Goal: Task Accomplishment & Management: Manage account settings

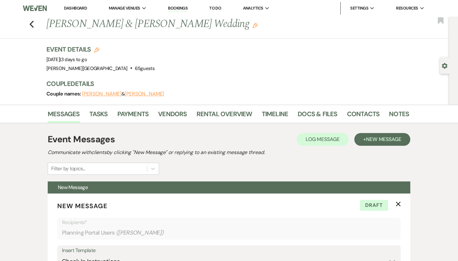
select select "1868"
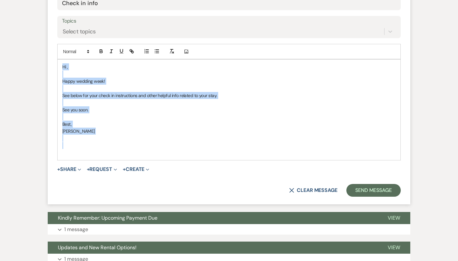
drag, startPoint x: 85, startPoint y: 139, endPoint x: 56, endPoint y: 66, distance: 78.5
click at [56, 66] on form "New Message X Saving draft... Recipients* Planning Portal Users ( [PERSON_NAME]…" at bounding box center [229, 53] width 363 height 302
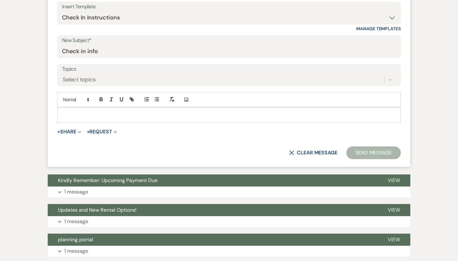
scroll to position [180, 0]
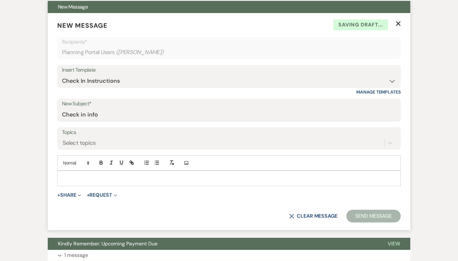
click at [399, 22] on icon "X" at bounding box center [398, 23] width 5 height 5
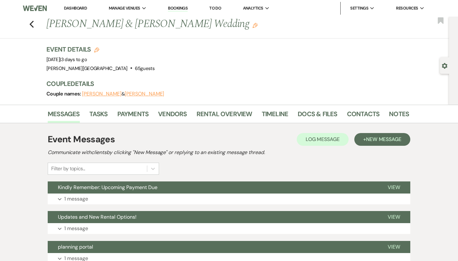
scroll to position [0, 0]
click at [71, 8] on link "Dashboard" at bounding box center [75, 7] width 23 height 5
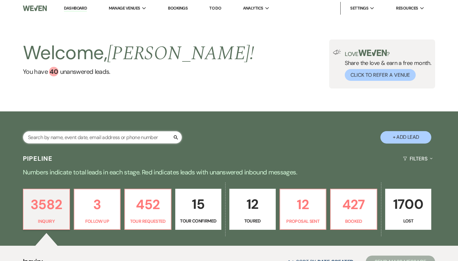
click at [79, 135] on input "text" at bounding box center [102, 137] width 159 height 12
type input "kaplan"
select select "2"
select select "8"
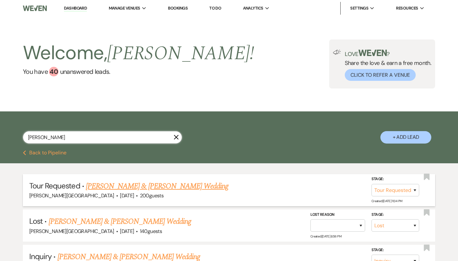
type input "kaplan"
click at [153, 187] on link "[PERSON_NAME] & [PERSON_NAME] Wedding" at bounding box center [157, 185] width 143 height 11
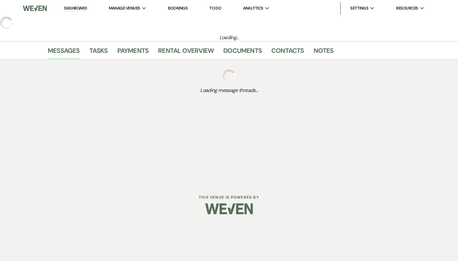
select select "2"
select select "5"
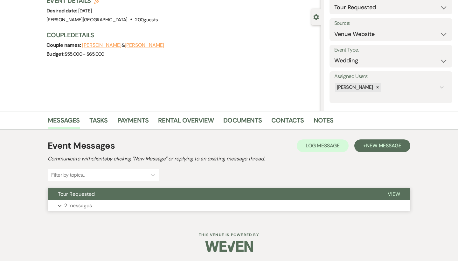
click at [222, 192] on button "Tour Requested" at bounding box center [213, 194] width 330 height 12
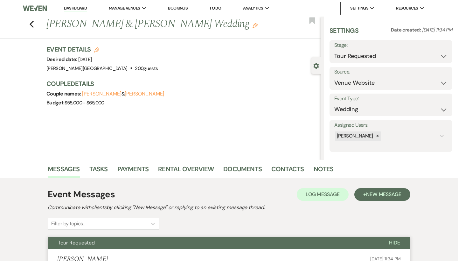
click at [74, 7] on link "Dashboard" at bounding box center [75, 8] width 23 height 6
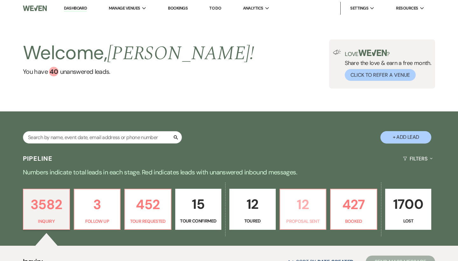
click at [309, 206] on p "12" at bounding box center [303, 204] width 38 height 21
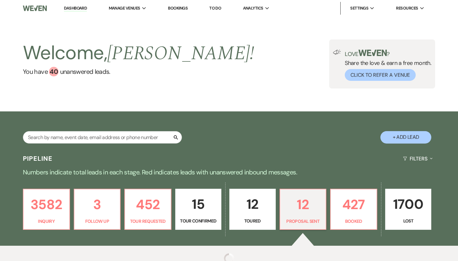
select select "6"
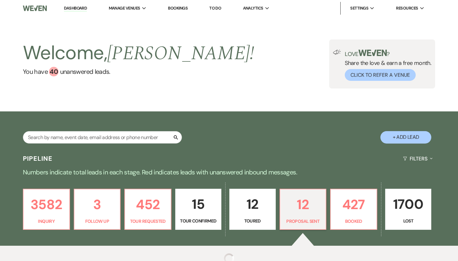
select select "6"
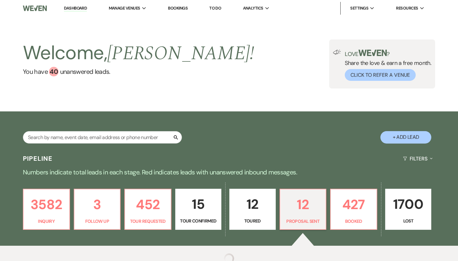
select select "6"
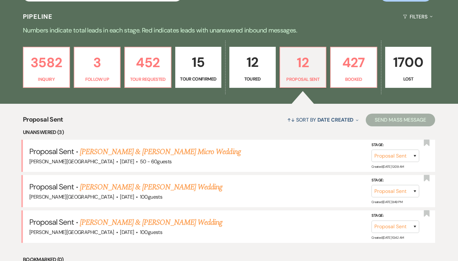
scroll to position [91, 0]
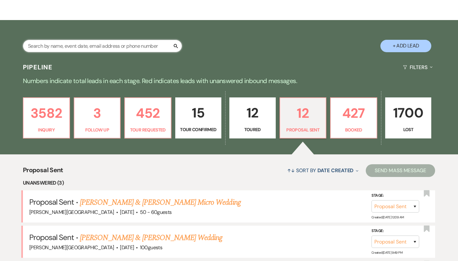
click at [116, 46] on input "text" at bounding box center [102, 46] width 159 height 12
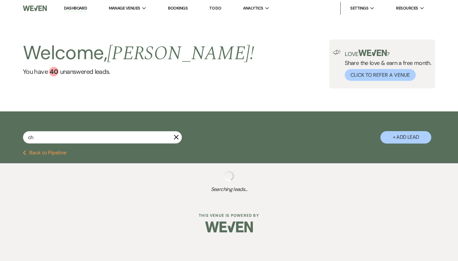
click at [47, 139] on input "ch" at bounding box center [102, 137] width 159 height 12
type input "c"
select select "2"
select select "6"
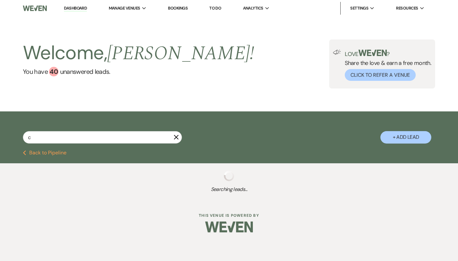
select select "2"
select select "9"
select select "2"
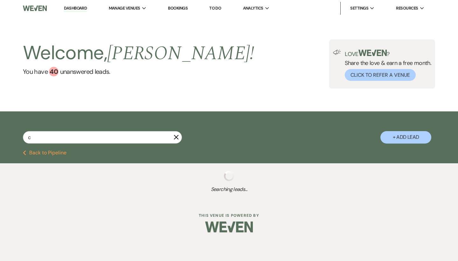
select select "2"
select select "6"
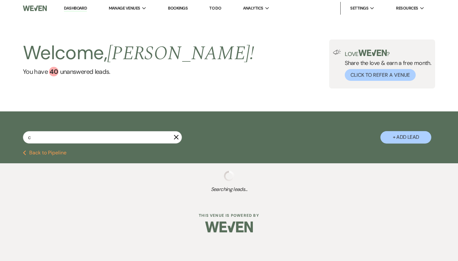
select select "2"
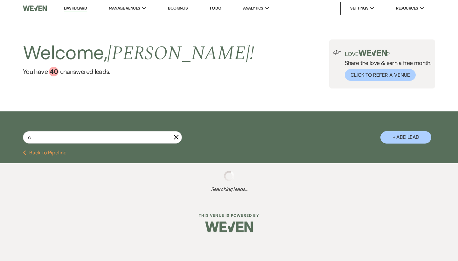
select select "8"
select select "2"
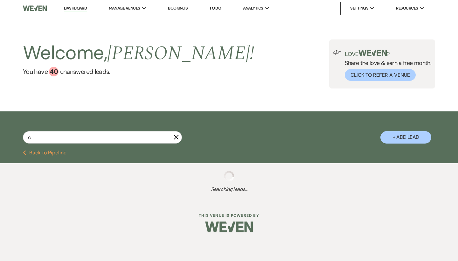
select select "8"
select select "2"
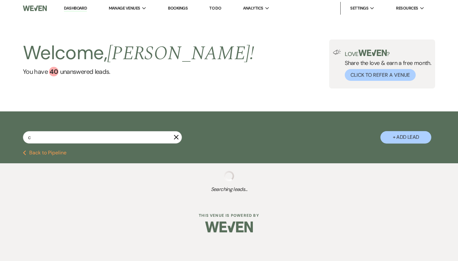
select select "2"
select select "8"
select select "2"
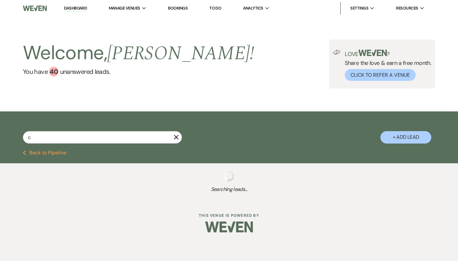
select select "8"
select select "2"
select select "8"
select select "2"
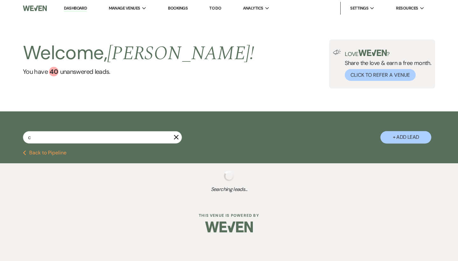
select select "2"
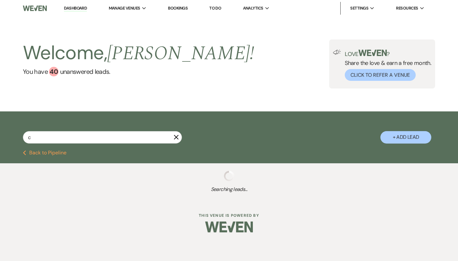
select select "2"
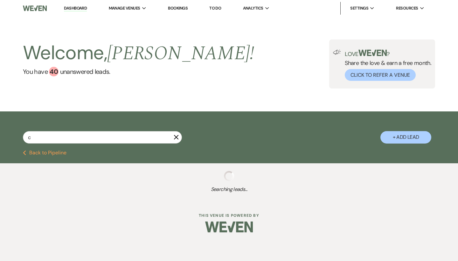
select select "8"
select select "2"
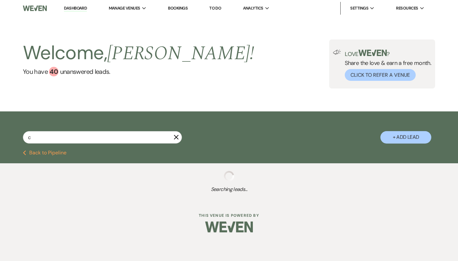
select select "2"
select select "8"
select select "2"
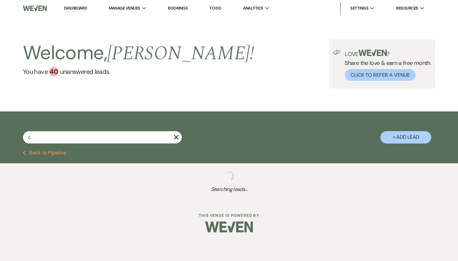
select select "2"
select select "8"
select select "2"
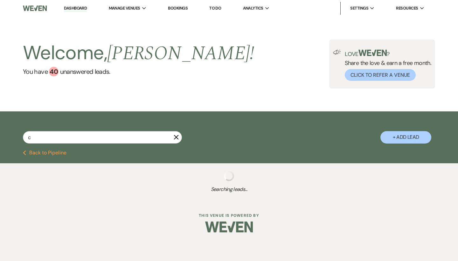
select select "2"
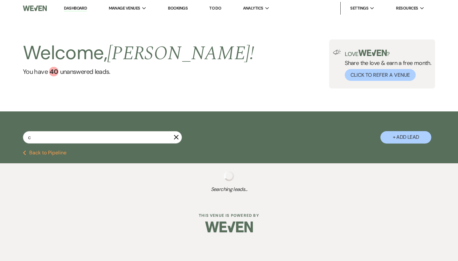
select select "2"
select select "8"
select select "2"
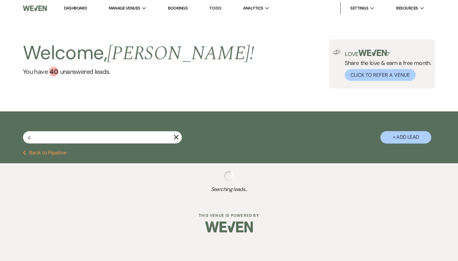
select select "2"
select select "8"
select select "2"
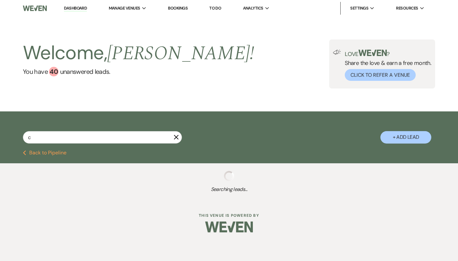
select select "2"
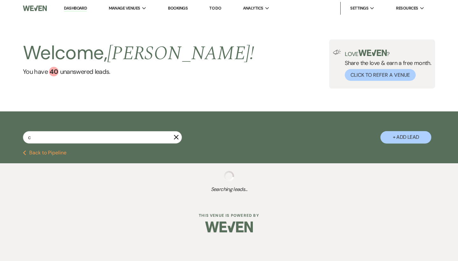
select select "8"
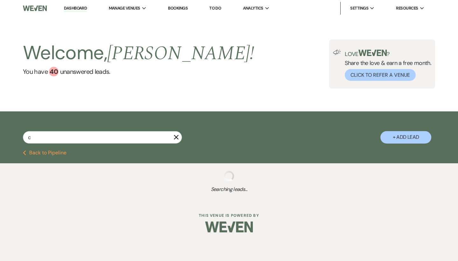
select select "8"
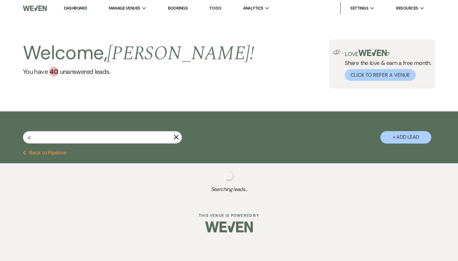
select select "8"
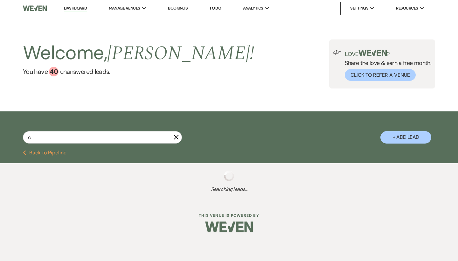
select select "2"
select select "8"
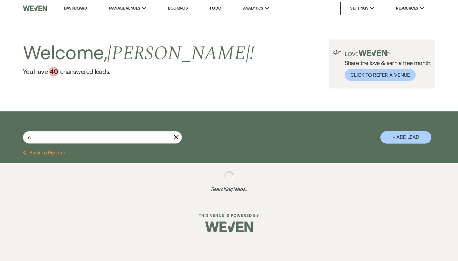
select select "8"
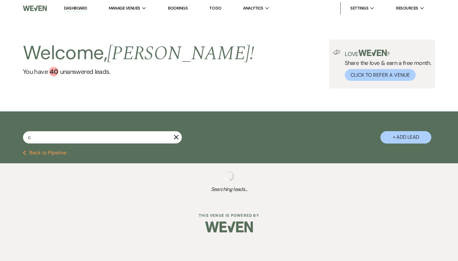
select select "8"
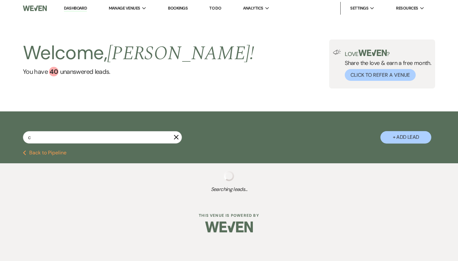
select select "8"
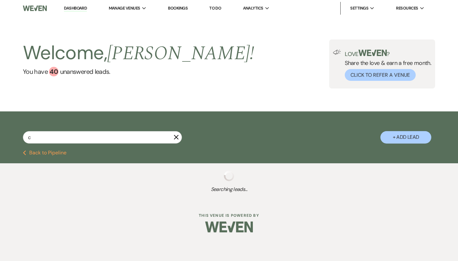
select select "8"
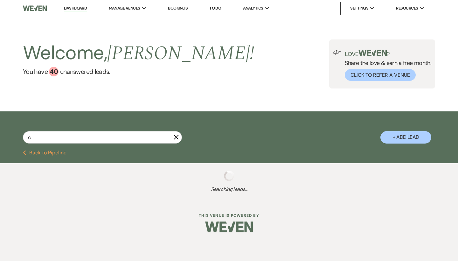
select select "8"
select select "2"
select select "8"
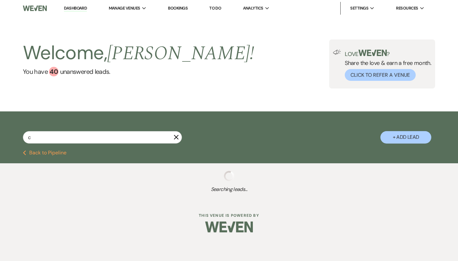
select select "8"
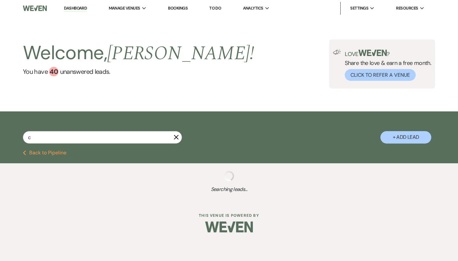
select select "8"
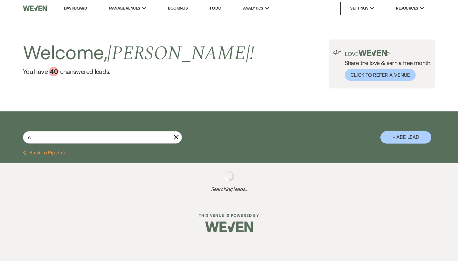
select select "8"
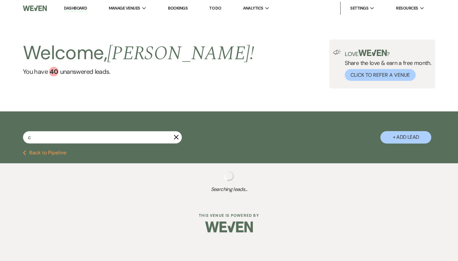
select select "8"
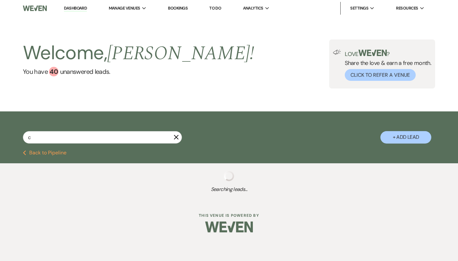
select select "8"
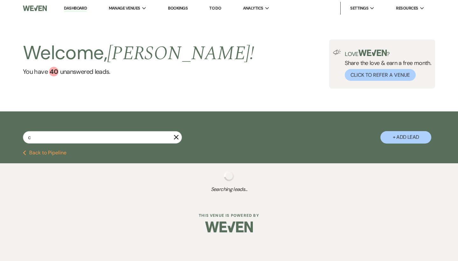
select select "8"
select select "2"
select select "8"
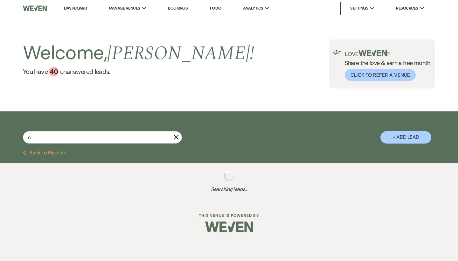
select select "8"
select select "2"
select select "8"
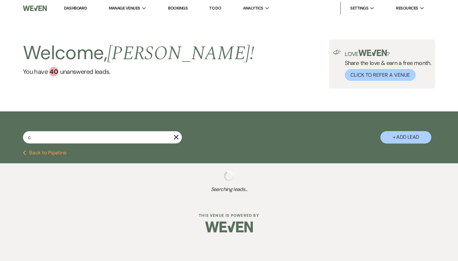
select select "8"
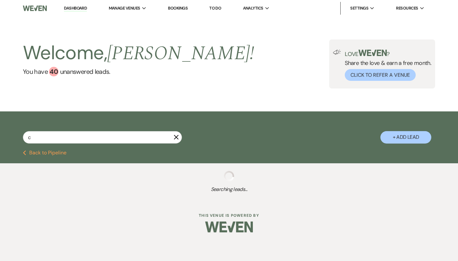
select select "8"
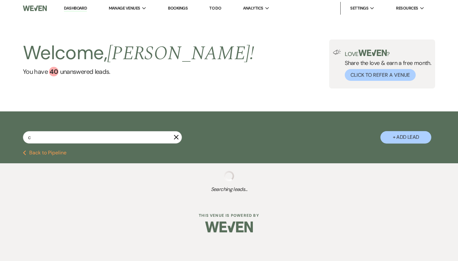
select select "8"
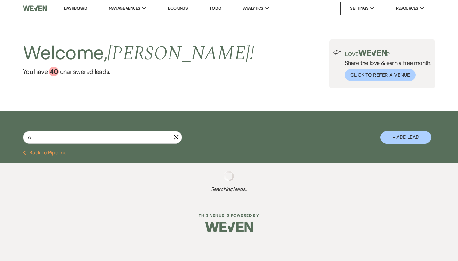
select select "8"
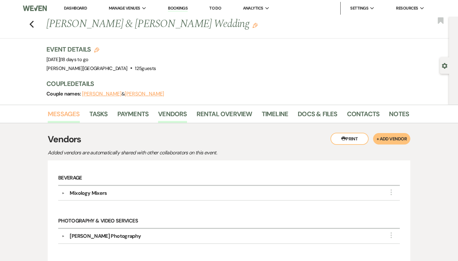
click at [64, 111] on link "Messages" at bounding box center [64, 116] width 32 height 14
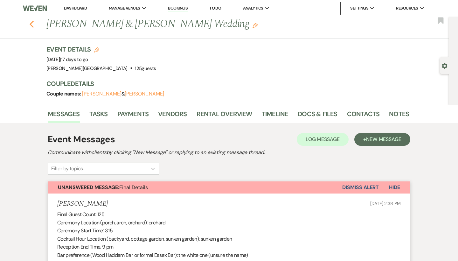
click at [31, 22] on use "button" at bounding box center [32, 24] width 4 height 7
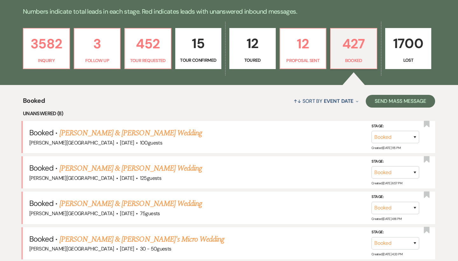
scroll to position [150, 0]
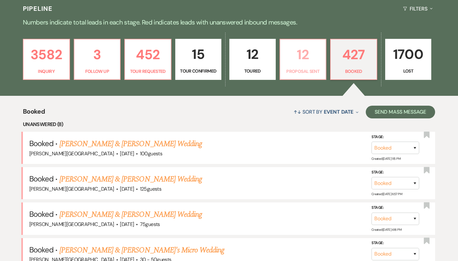
click at [302, 59] on p "12" at bounding box center [303, 54] width 38 height 21
select select "6"
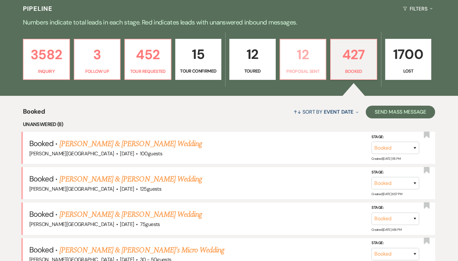
select select "6"
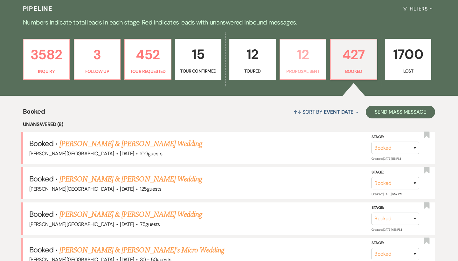
select select "6"
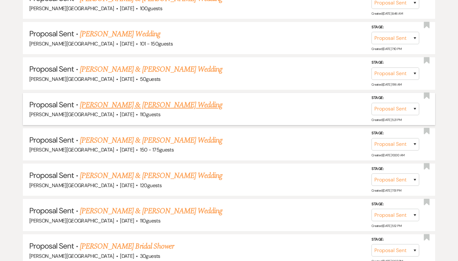
scroll to position [479, 0]
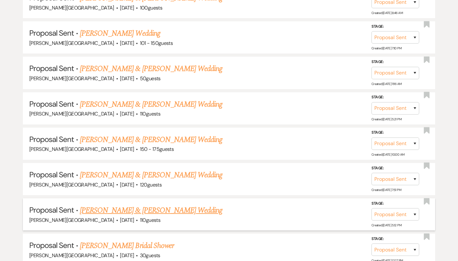
click at [154, 205] on link "[PERSON_NAME] & [PERSON_NAME] Wedding" at bounding box center [151, 210] width 143 height 11
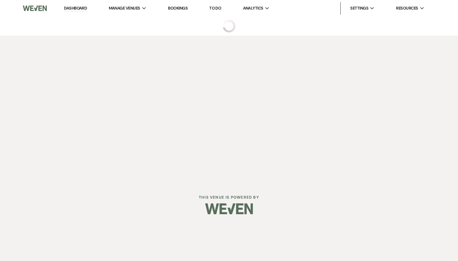
select select "6"
select select "5"
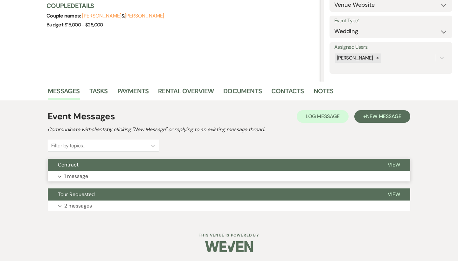
click at [222, 162] on button "Contract" at bounding box center [213, 165] width 330 height 12
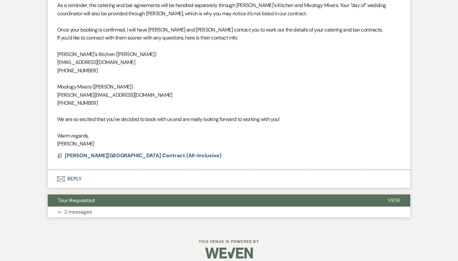
scroll to position [408, 0]
click at [215, 195] on button "Tour Requested" at bounding box center [213, 201] width 330 height 12
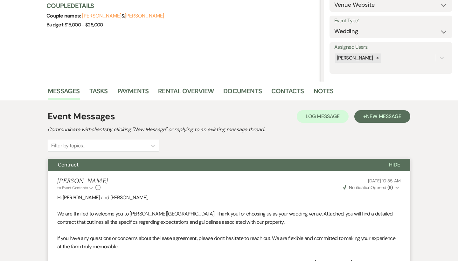
scroll to position [2, 0]
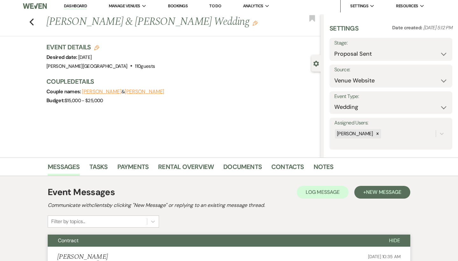
click at [84, 6] on link "Dashboard" at bounding box center [75, 6] width 23 height 6
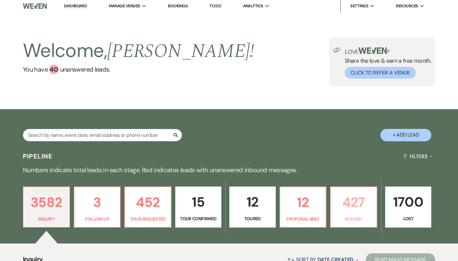
click at [353, 206] on p "427" at bounding box center [354, 202] width 38 height 21
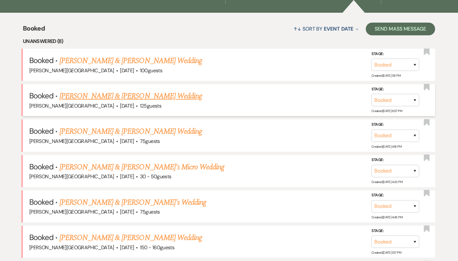
scroll to position [270, 0]
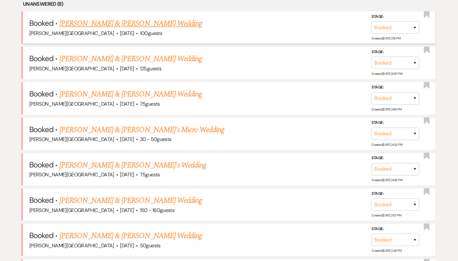
click at [145, 23] on link "[PERSON_NAME] & [PERSON_NAME] Wedding" at bounding box center [130, 23] width 143 height 11
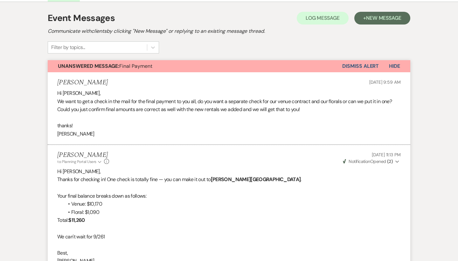
scroll to position [99, 0]
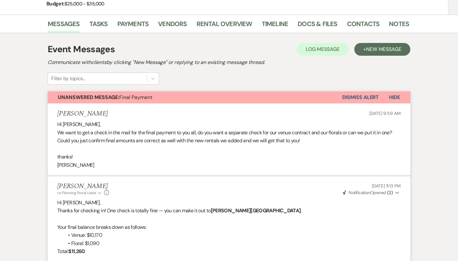
click at [356, 95] on button "Dismiss Alert" at bounding box center [360, 97] width 37 height 12
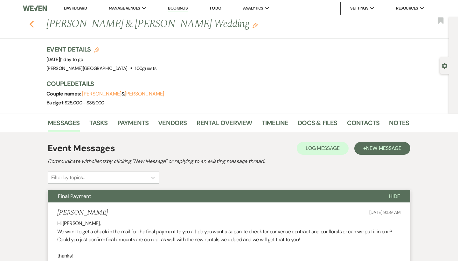
scroll to position [0, 0]
click at [31, 22] on icon "Previous" at bounding box center [31, 24] width 5 height 8
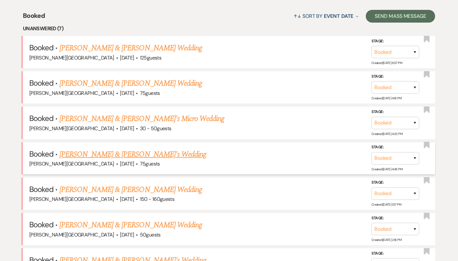
scroll to position [245, 0]
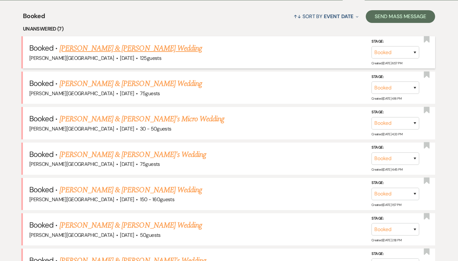
click at [131, 47] on link "[PERSON_NAME] & [PERSON_NAME] Wedding" at bounding box center [130, 48] width 143 height 11
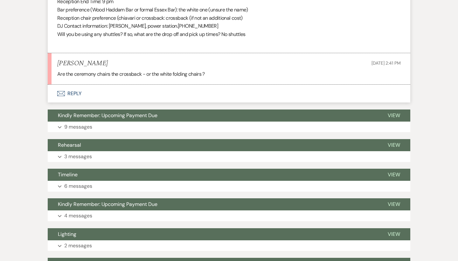
scroll to position [181, 0]
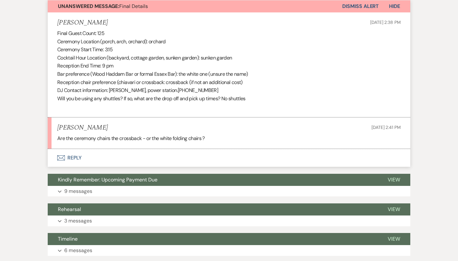
click at [72, 154] on button "Envelope Reply" at bounding box center [229, 158] width 363 height 18
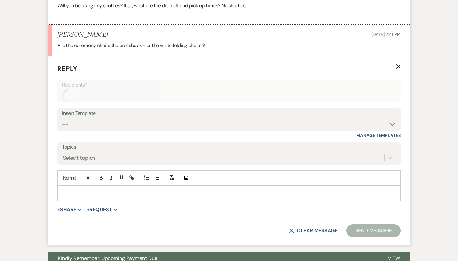
scroll to position [291, 0]
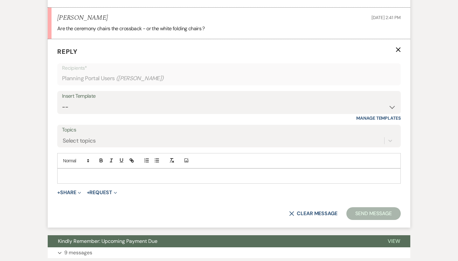
click at [72, 172] on p at bounding box center [228, 175] width 333 height 7
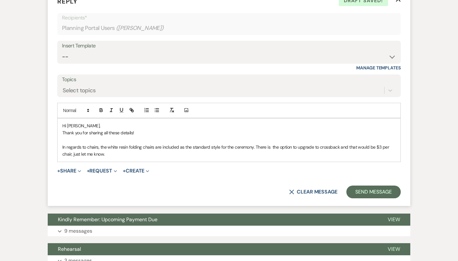
scroll to position [343, 0]
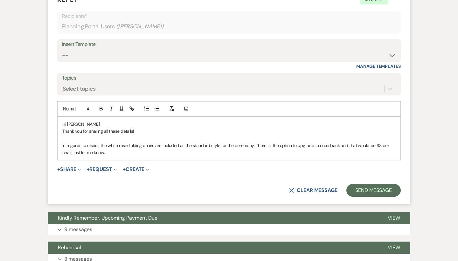
click at [266, 142] on p "In regards to chairs, the white resin folding chairs are included as the standa…" at bounding box center [228, 149] width 333 height 14
click at [289, 142] on p "In regards to chairs, the white resin folding chairs are included as the standa…" at bounding box center [228, 149] width 333 height 14
drag, startPoint x: 115, startPoint y: 146, endPoint x: 97, endPoint y: 146, distance: 18.5
click at [97, 146] on p "In regards to chairs, the white resin folding chairs are included as the standa…" at bounding box center [228, 149] width 333 height 14
click at [255, 147] on p "In regards to chairs, the white resin folding chairs are included as the standa…" at bounding box center [228, 149] width 333 height 14
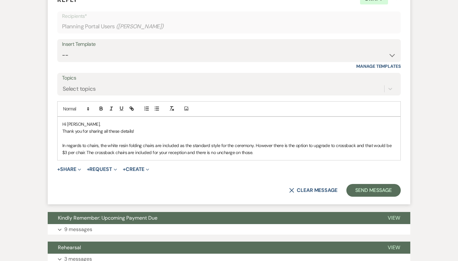
click at [213, 146] on p "In regards to chairs, the white resin folding chairs are included as the standa…" at bounding box center [228, 149] width 333 height 14
click at [215, 146] on p "In regards to chairs, the white resin folding chairs are included as the standa…" at bounding box center [228, 149] width 333 height 14
click at [251, 147] on p "In regards to chairs, the white resin folding chairs are included as the standa…" at bounding box center [228, 149] width 333 height 14
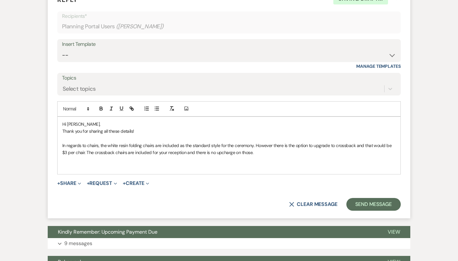
click at [221, 150] on p "In regards to chairs, the white resin folding chairs are included as the standa…" at bounding box center [228, 149] width 333 height 14
click at [98, 163] on p at bounding box center [228, 166] width 333 height 7
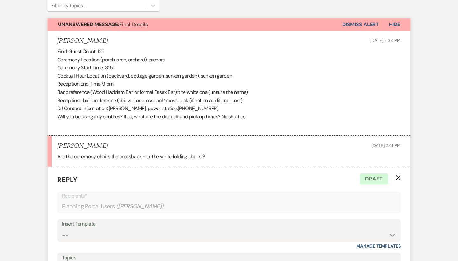
scroll to position [160, 0]
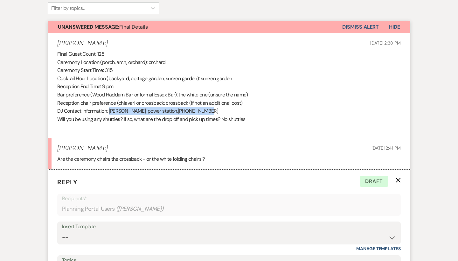
drag, startPoint x: 191, startPoint y: 109, endPoint x: 110, endPoint y: 109, distance: 81.1
click at [110, 109] on p "DJ Contact information: [PERSON_NAME], power station. [PHONE_NUMBER]" at bounding box center [229, 111] width 344 height 8
copy p "[PERSON_NAME], power station. [PHONE_NUMBER]"
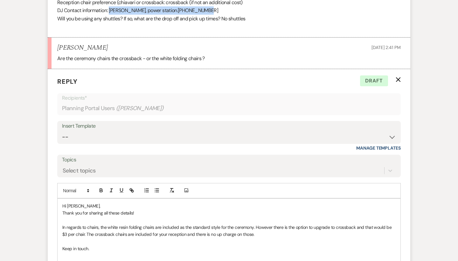
scroll to position [360, 0]
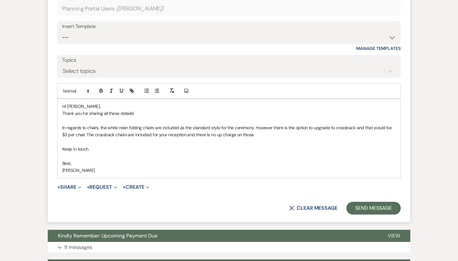
click at [111, 145] on p "Keep in touch." at bounding box center [228, 148] width 333 height 7
click at [363, 203] on button "Send Message" at bounding box center [373, 208] width 54 height 13
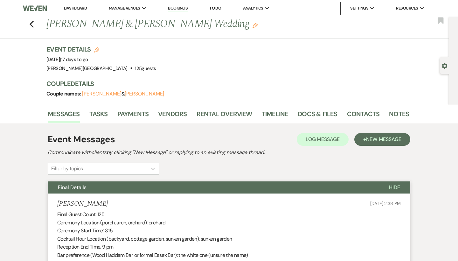
scroll to position [0, 0]
click at [31, 26] on icon "Previous" at bounding box center [31, 24] width 5 height 8
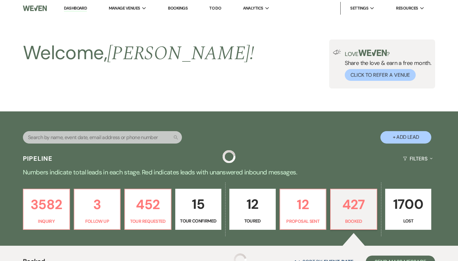
scroll to position [245, 0]
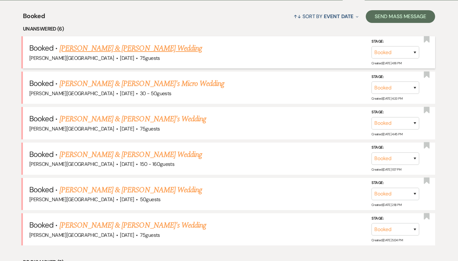
click at [119, 48] on link "[PERSON_NAME] & [PERSON_NAME] Wedding" at bounding box center [130, 48] width 143 height 11
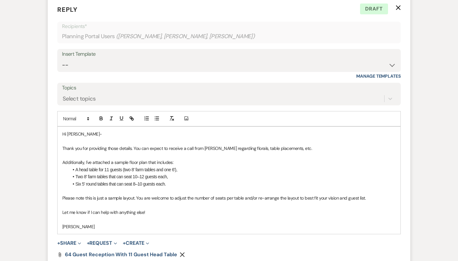
scroll to position [896, 0]
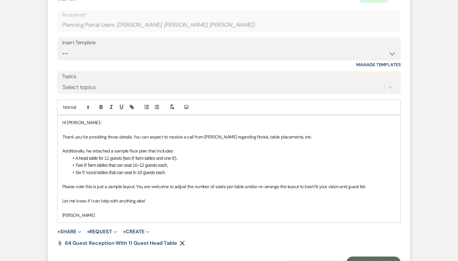
click at [182, 241] on use "button" at bounding box center [182, 243] width 5 height 5
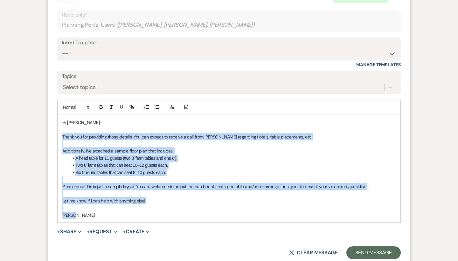
drag, startPoint x: 87, startPoint y: 208, endPoint x: 57, endPoint y: 129, distance: 84.6
click at [57, 129] on form "Reply X Saving draft... Recipients* Planning Portal Users ( [PERSON_NAME], [PER…" at bounding box center [229, 126] width 363 height 281
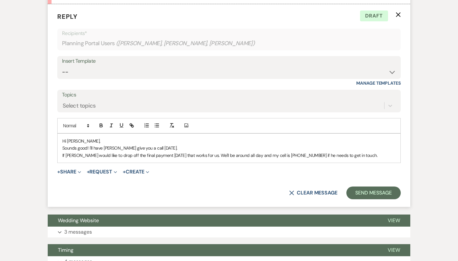
scroll to position [879, 0]
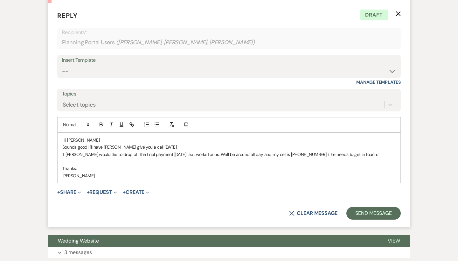
click at [209, 151] on p "If [PERSON_NAME] would like to drop off the final payment [DATE] that works for…" at bounding box center [228, 154] width 333 height 7
click at [367, 207] on button "Send Message" at bounding box center [373, 213] width 54 height 13
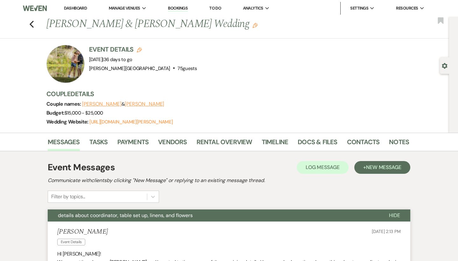
scroll to position [0, 0]
click at [31, 24] on use "button" at bounding box center [32, 24] width 4 height 7
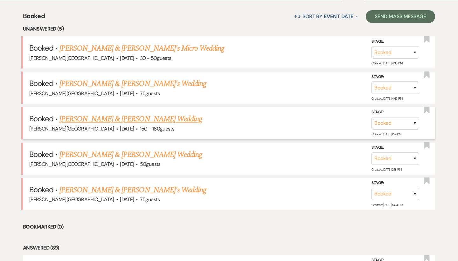
scroll to position [185, 0]
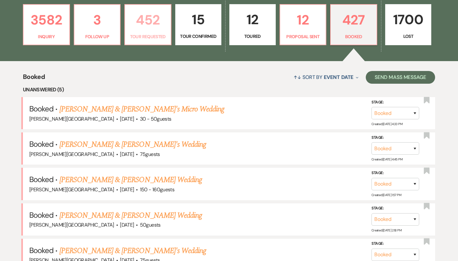
click at [143, 28] on p "452" at bounding box center [148, 19] width 38 height 21
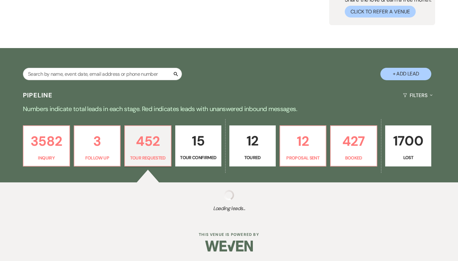
scroll to position [63, 0]
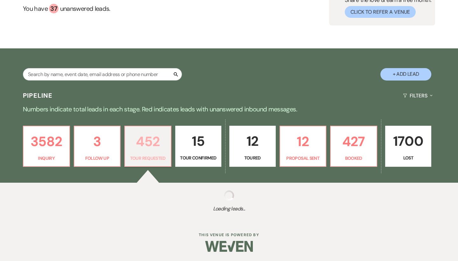
select select "2"
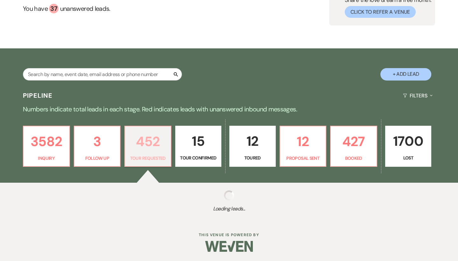
select select "2"
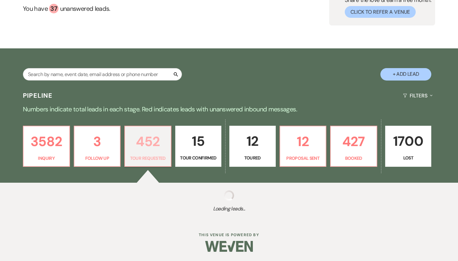
select select "2"
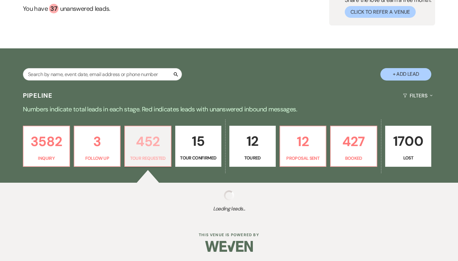
select select "2"
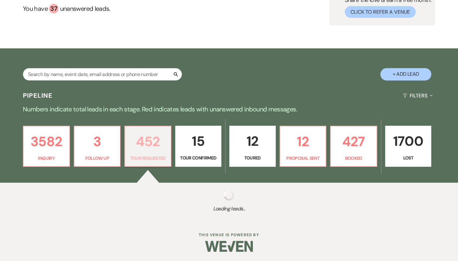
select select "2"
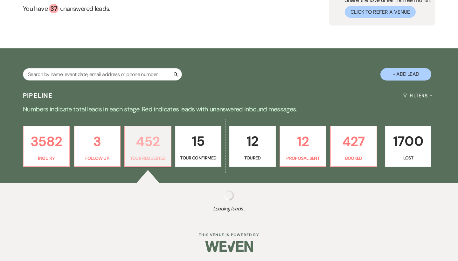
select select "2"
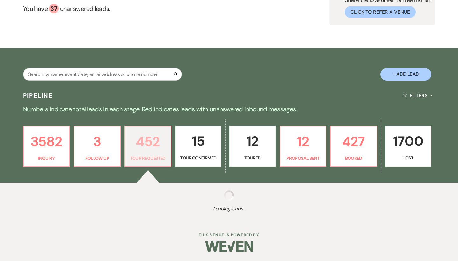
select select "2"
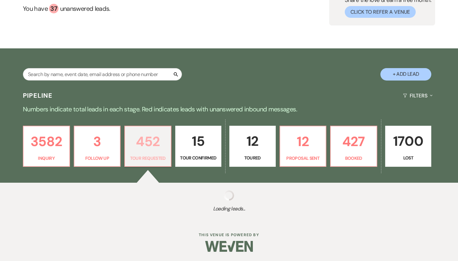
select select "2"
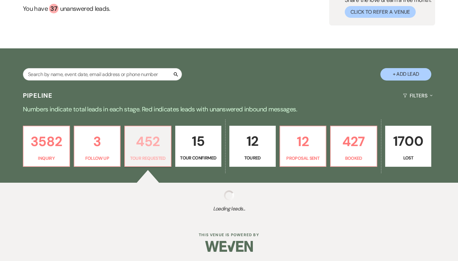
select select "2"
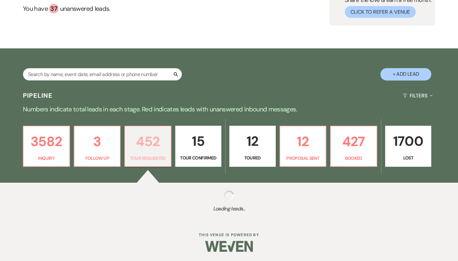
select select "2"
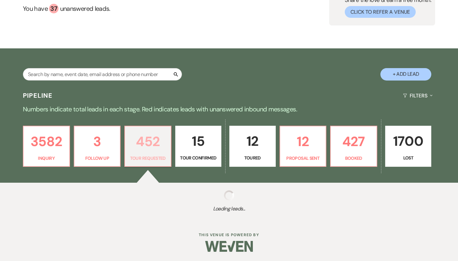
select select "2"
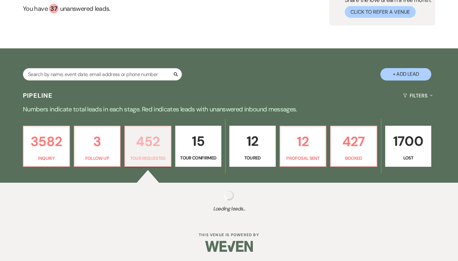
select select "2"
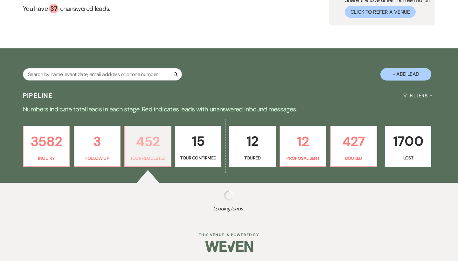
select select "2"
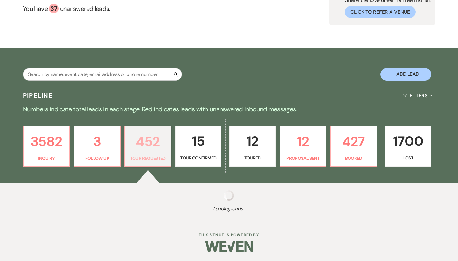
select select "2"
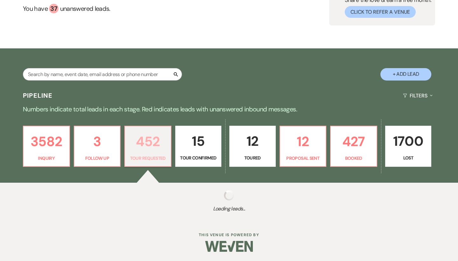
select select "2"
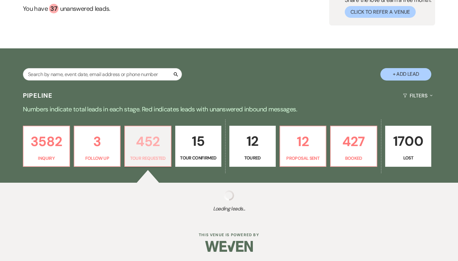
select select "2"
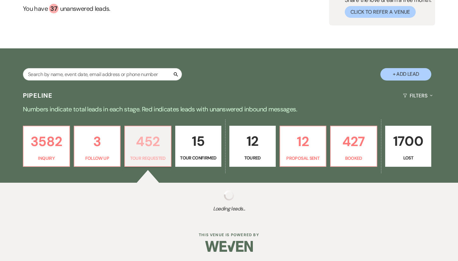
select select "2"
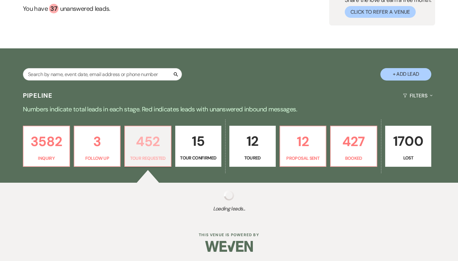
select select "2"
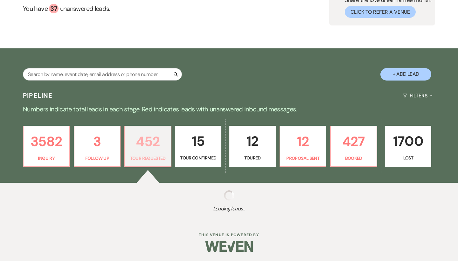
select select "2"
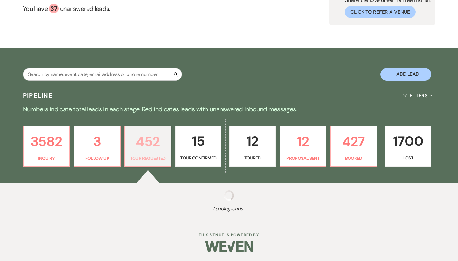
select select "2"
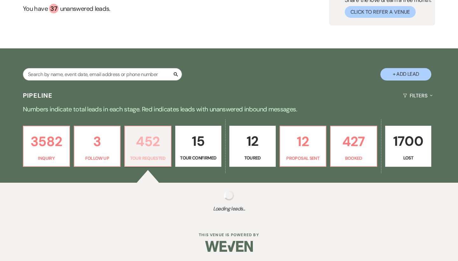
select select "2"
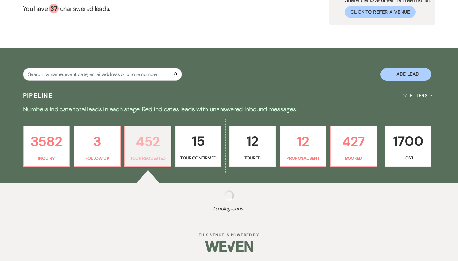
select select "2"
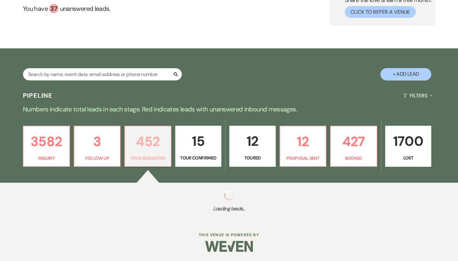
select select "2"
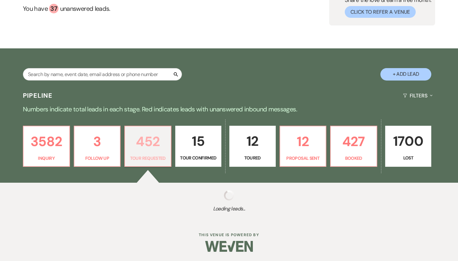
select select "2"
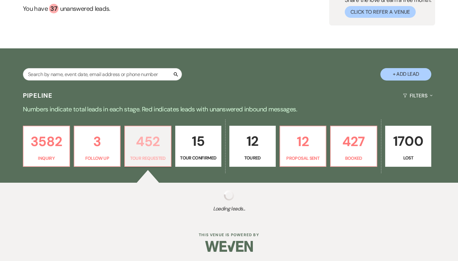
select select "2"
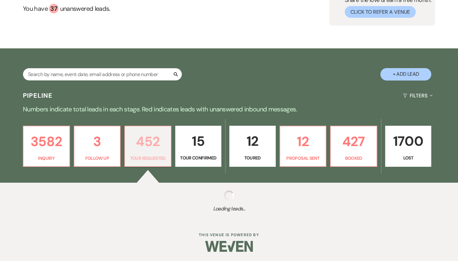
select select "2"
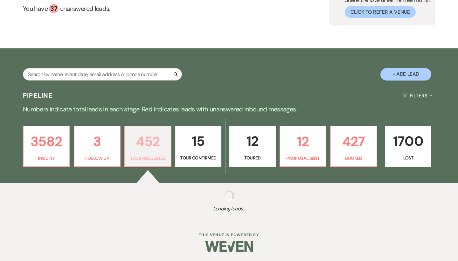
select select "2"
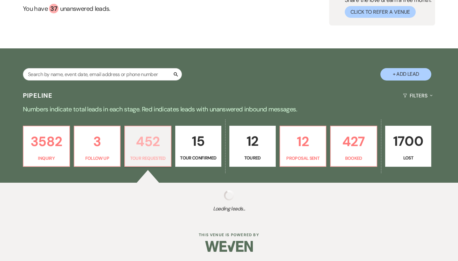
select select "2"
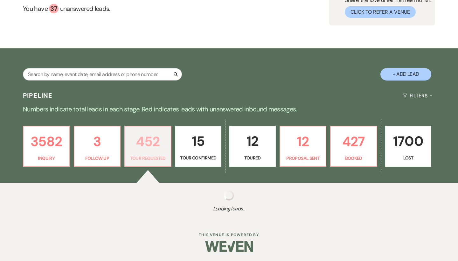
select select "2"
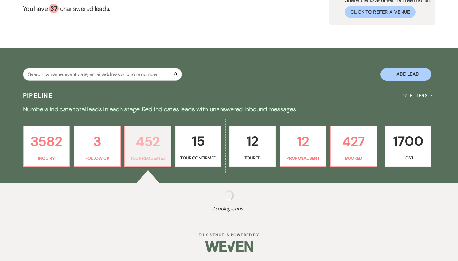
select select "2"
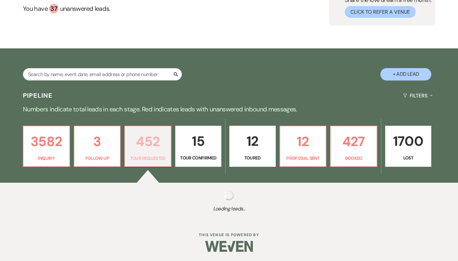
select select "2"
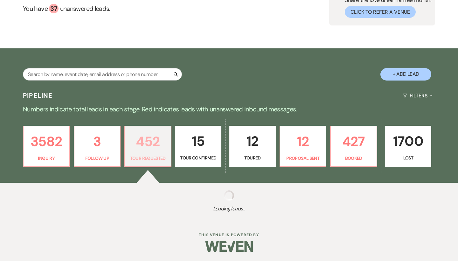
select select "2"
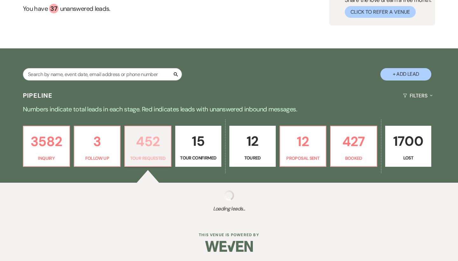
select select "2"
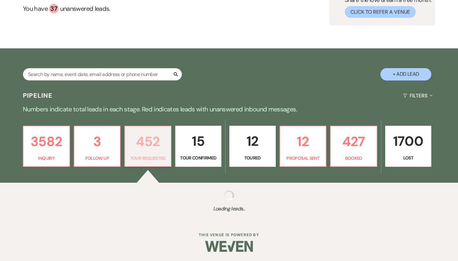
select select "2"
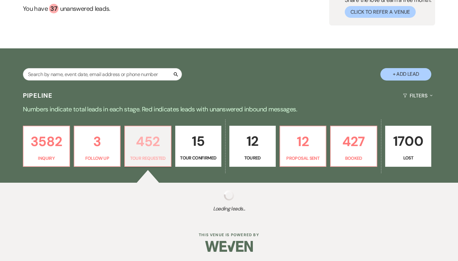
select select "2"
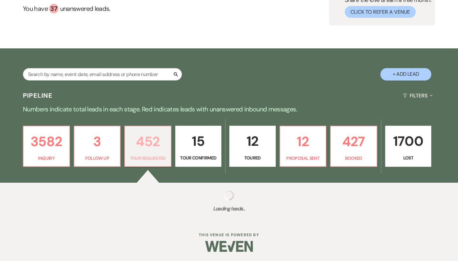
select select "2"
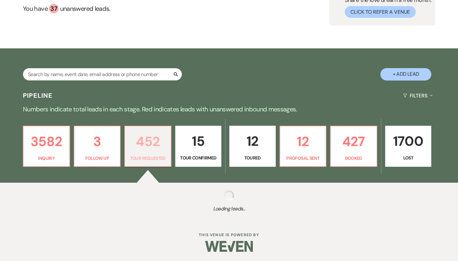
select select "2"
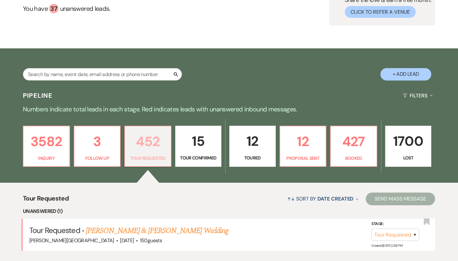
scroll to position [104, 0]
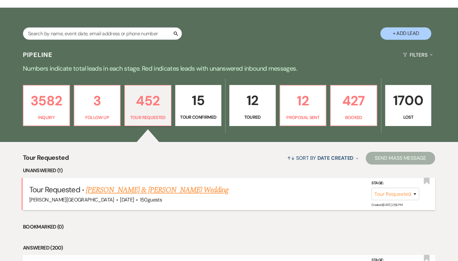
click at [134, 188] on link "[PERSON_NAME] & [PERSON_NAME] Wedding" at bounding box center [157, 189] width 143 height 11
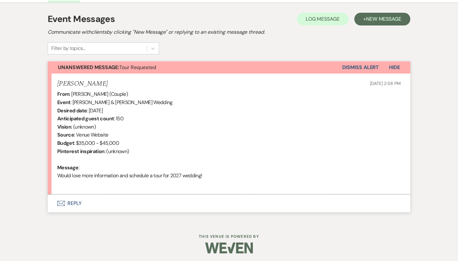
scroll to position [175, 0]
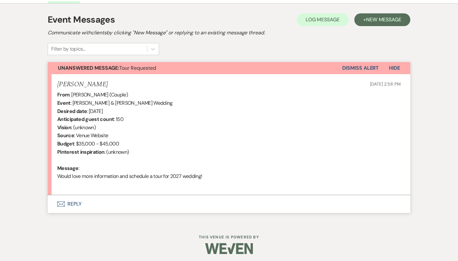
click at [77, 202] on button "Envelope Reply" at bounding box center [229, 204] width 363 height 18
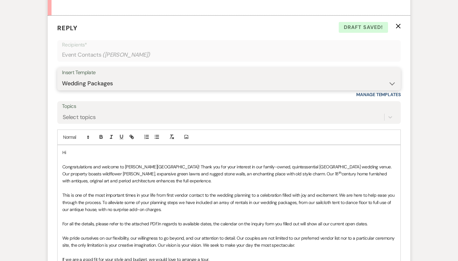
scroll to position [358, 0]
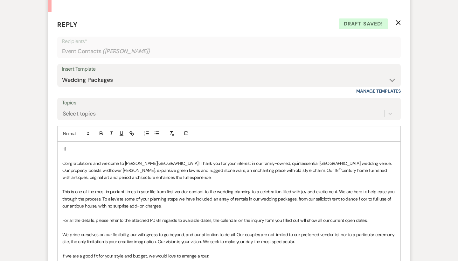
click at [94, 146] on p "Hi" at bounding box center [228, 148] width 333 height 7
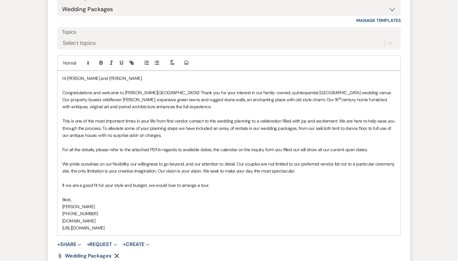
scroll to position [446, 0]
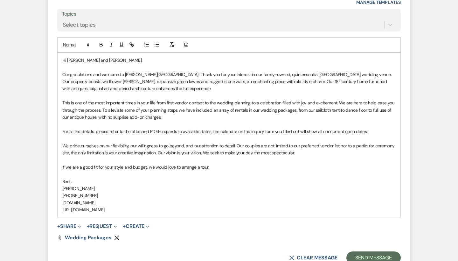
click at [224, 164] on p "If we are a good fit for your style and budget, we would love to arrange a tour." at bounding box center [228, 167] width 333 height 7
click at [346, 164] on p "If we are a good fit for your style and budget, we would love to arrange a tour…" at bounding box center [228, 167] width 333 height 7
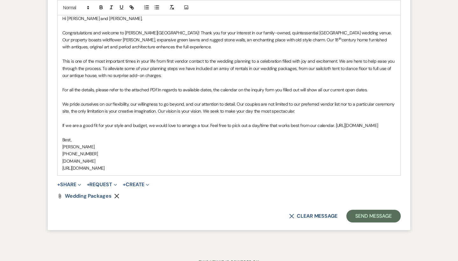
scroll to position [489, 0]
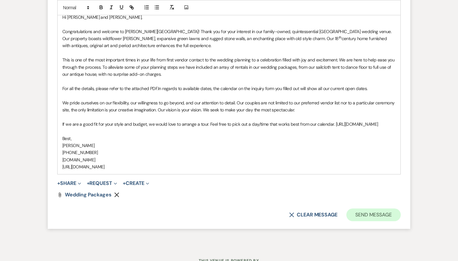
click at [364, 214] on button "Send Message" at bounding box center [373, 214] width 54 height 13
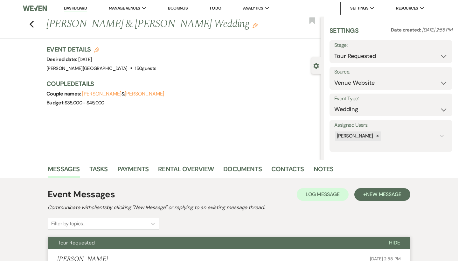
scroll to position [0, 0]
click at [30, 20] on icon "Previous" at bounding box center [31, 24] width 5 height 8
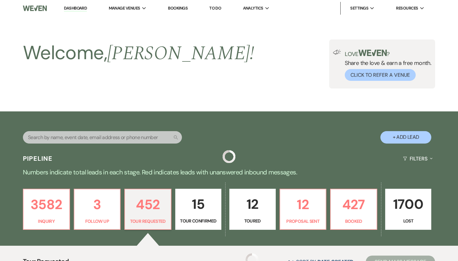
scroll to position [104, 0]
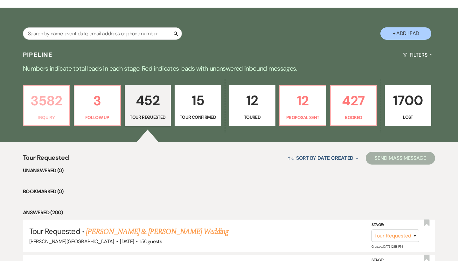
click at [51, 101] on p "3582" at bounding box center [46, 100] width 38 height 21
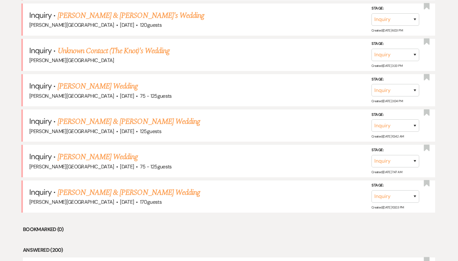
scroll to position [964, 0]
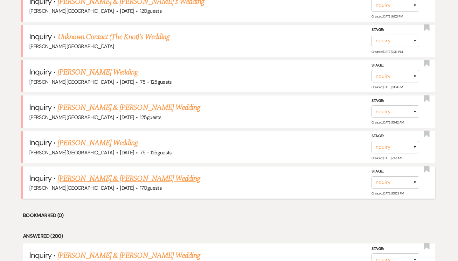
click at [86, 173] on link "[PERSON_NAME] & [PERSON_NAME] Wedding" at bounding box center [129, 178] width 143 height 11
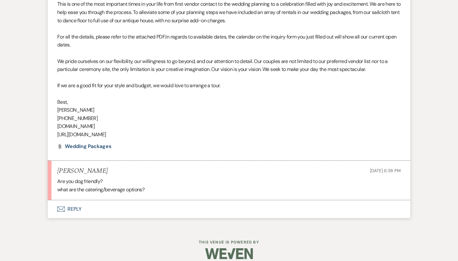
scroll to position [441, 0]
click at [74, 201] on button "Envelope Reply" at bounding box center [229, 209] width 363 height 18
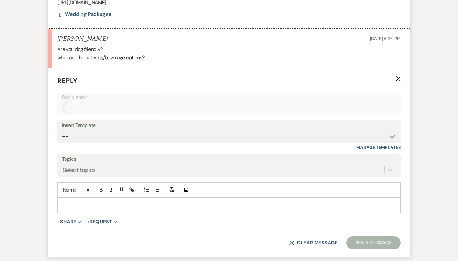
scroll to position [597, 0]
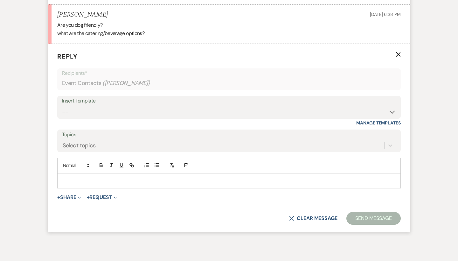
click at [76, 177] on p at bounding box center [228, 180] width 333 height 7
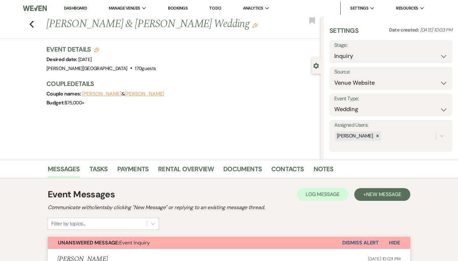
scroll to position [0, 0]
click at [31, 25] on use "button" at bounding box center [32, 24] width 4 height 7
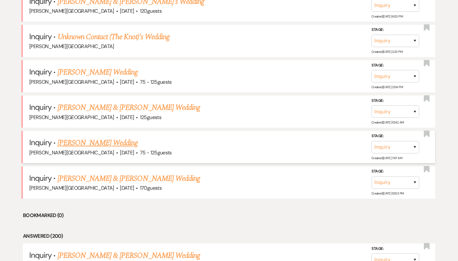
click at [101, 137] on link "[PERSON_NAME] Wedding" at bounding box center [98, 142] width 80 height 11
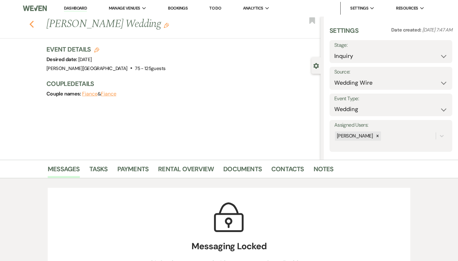
click at [32, 24] on icon "Previous" at bounding box center [31, 24] width 5 height 8
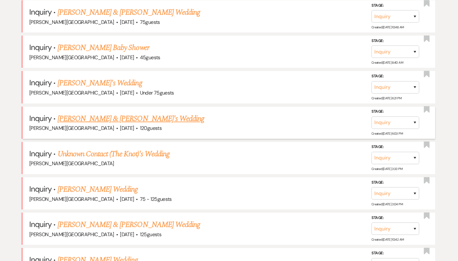
scroll to position [837, 0]
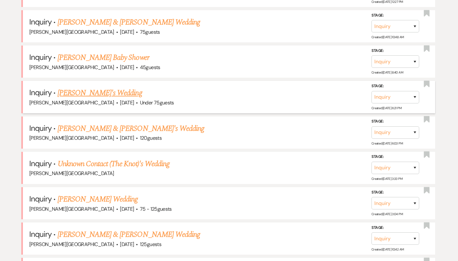
click at [89, 87] on link "[PERSON_NAME]'s Wedding" at bounding box center [100, 92] width 85 height 11
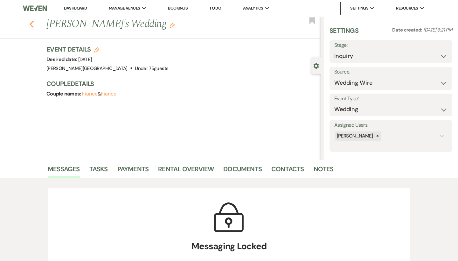
click at [31, 23] on icon "Previous" at bounding box center [31, 24] width 5 height 8
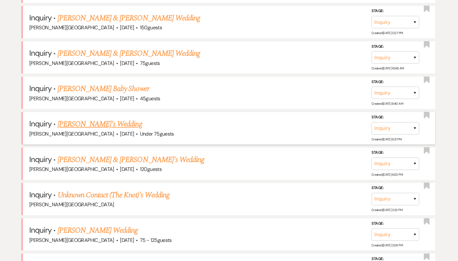
scroll to position [799, 0]
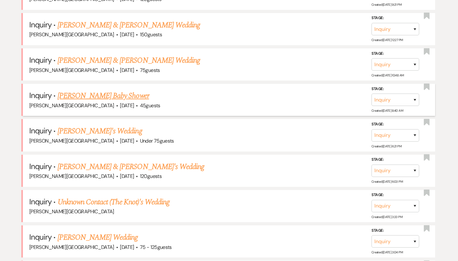
click at [83, 90] on link "[PERSON_NAME] Baby Shower" at bounding box center [104, 95] width 92 height 11
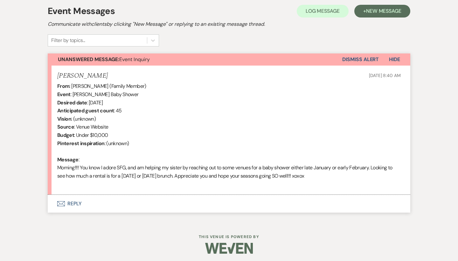
scroll to position [183, 0]
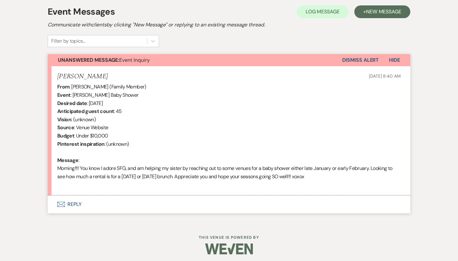
click at [76, 201] on button "Envelope Reply" at bounding box center [229, 204] width 363 height 18
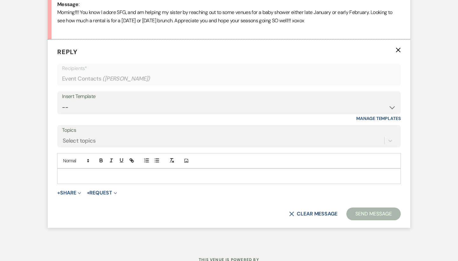
scroll to position [339, 0]
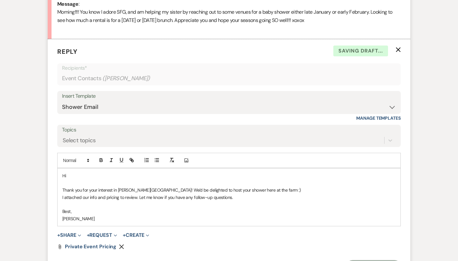
click at [72, 172] on p "Hi" at bounding box center [228, 175] width 333 height 7
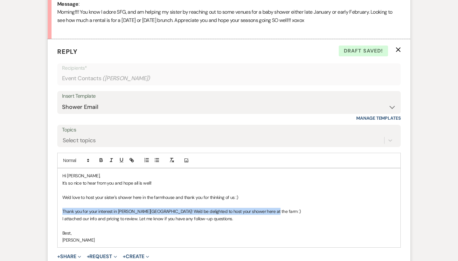
drag, startPoint x: 272, startPoint y: 206, endPoint x: 55, endPoint y: 208, distance: 217.0
click at [55, 208] on form "Reply X Draft saved! Recipients* Event Contacts ( [PERSON_NAME] ) Insert Templa…" at bounding box center [229, 170] width 363 height 262
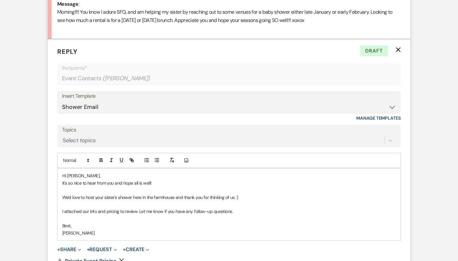
click at [235, 208] on p "I attached our info and pricing to review. Let me know if you have any follow-u…" at bounding box center [228, 211] width 333 height 7
drag, startPoint x: 262, startPoint y: 206, endPoint x: 236, endPoint y: 206, distance: 25.5
click at [236, 208] on p "I attached our info and pricing to review. Let me know if you have any follow-u…" at bounding box center [228, 211] width 333 height 7
click at [308, 208] on p "I attached our info and pricing to review. Let me know if you have any follow-u…" at bounding box center [228, 211] width 333 height 7
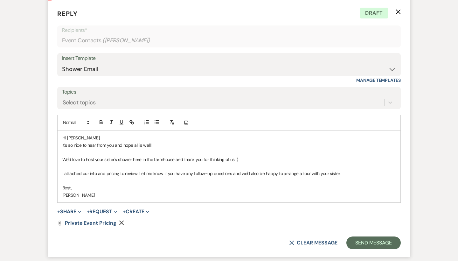
scroll to position [383, 0]
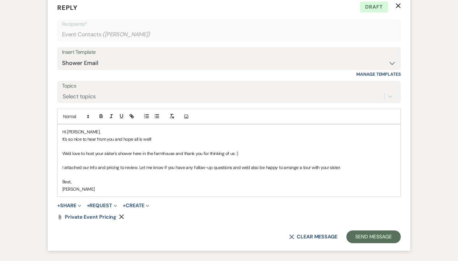
click at [138, 164] on p "I attached our info and pricing to review. Let me know if you have any follow-u…" at bounding box center [228, 167] width 333 height 7
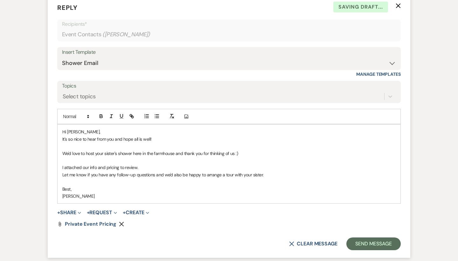
click at [162, 164] on p "I attached our info and pricing to review." at bounding box center [228, 167] width 333 height 7
click at [240, 150] on p "We'd love to host your sister's shower here in the farmhouse and thank you for …" at bounding box center [228, 153] width 333 height 7
click at [61, 172] on div "Hi [PERSON_NAME], It's so nice to hear from you and hope all is well! We'd love…" at bounding box center [229, 163] width 343 height 79
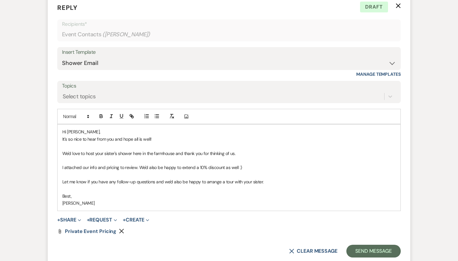
drag, startPoint x: 265, startPoint y: 178, endPoint x: 158, endPoint y: 177, distance: 107.2
click at [158, 178] on p "Let me know if you have any follow-up questions and we'd also be happy to arran…" at bounding box center [228, 181] width 333 height 7
click at [368, 245] on button "Send Message" at bounding box center [373, 251] width 54 height 13
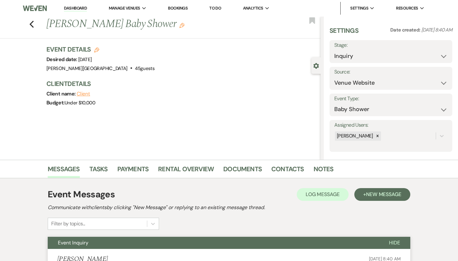
scroll to position [0, 0]
click at [436, 53] on button "Save" at bounding box center [439, 51] width 25 height 13
click at [32, 22] on use "button" at bounding box center [32, 24] width 4 height 7
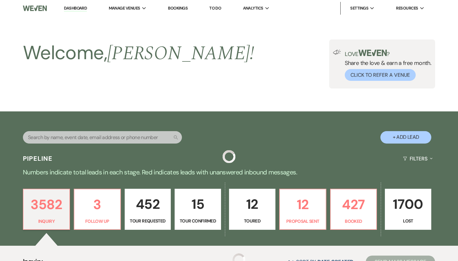
scroll to position [799, 0]
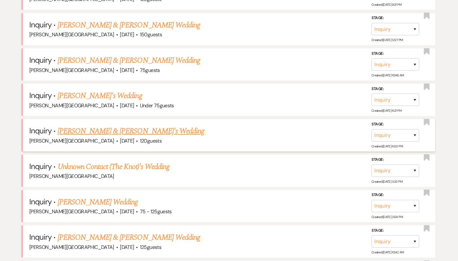
click at [87, 125] on link "[PERSON_NAME] & [PERSON_NAME]'s Wedding" at bounding box center [131, 130] width 147 height 11
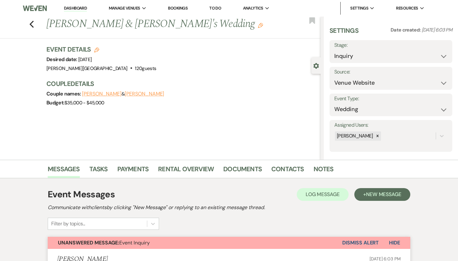
click at [76, 9] on link "Dashboard" at bounding box center [75, 8] width 23 height 6
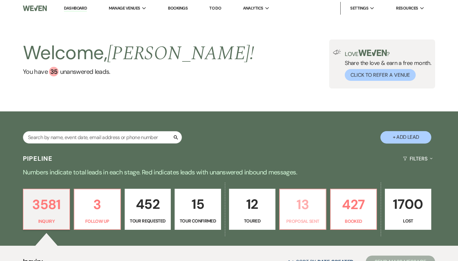
click at [302, 203] on p "13" at bounding box center [303, 204] width 38 height 21
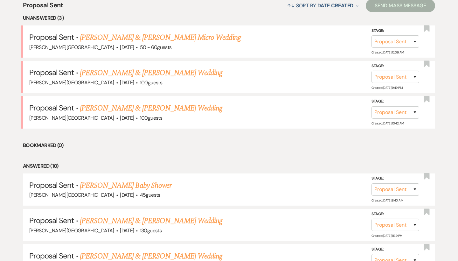
scroll to position [239, 0]
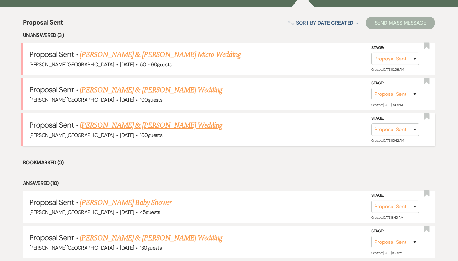
click at [166, 123] on link "[PERSON_NAME] & [PERSON_NAME] Wedding" at bounding box center [151, 125] width 143 height 11
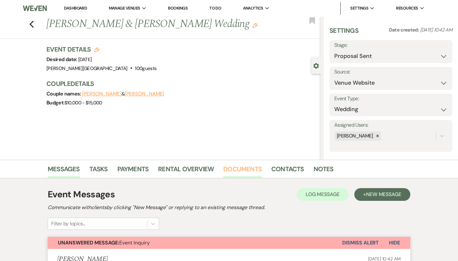
click at [244, 166] on link "Documents" at bounding box center [242, 171] width 38 height 14
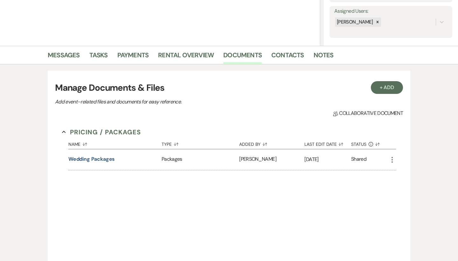
scroll to position [125, 0]
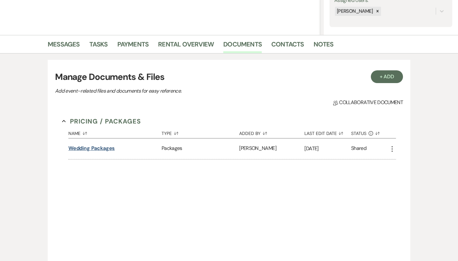
click at [113, 149] on button "Wedding Packages" at bounding box center [91, 148] width 47 height 8
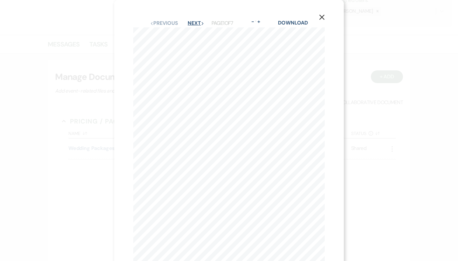
click at [191, 21] on button "Next Next" at bounding box center [196, 23] width 17 height 5
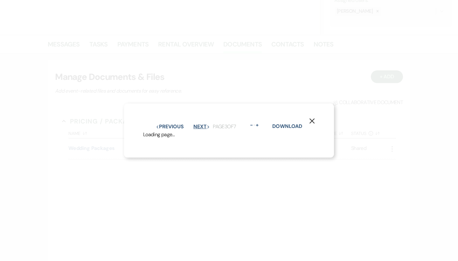
click at [193, 124] on button "Next Next" at bounding box center [201, 126] width 17 height 5
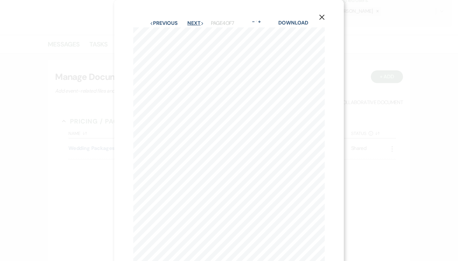
click at [191, 21] on button "Next Next" at bounding box center [195, 23] width 17 height 5
click at [323, 17] on icon "X" at bounding box center [322, 17] width 6 height 6
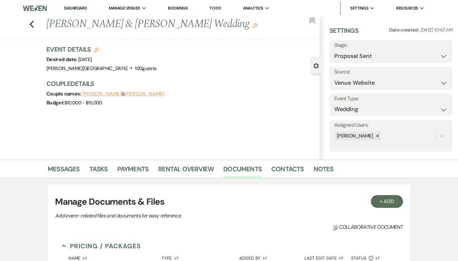
scroll to position [0, 0]
click at [74, 170] on link "Messages" at bounding box center [64, 171] width 32 height 14
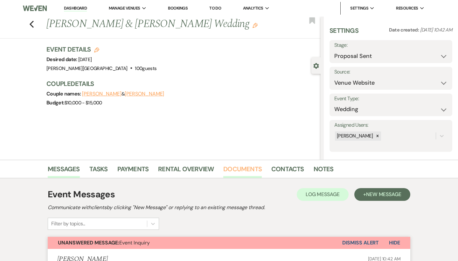
click at [251, 169] on link "Documents" at bounding box center [242, 171] width 38 height 14
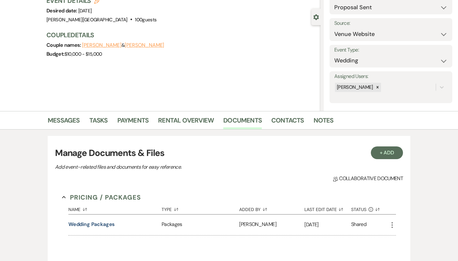
scroll to position [73, 0]
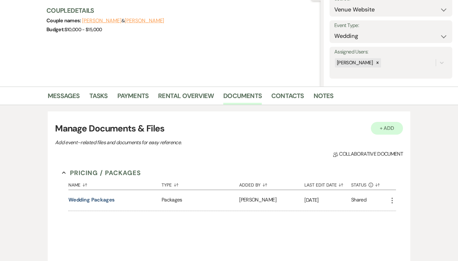
click at [378, 129] on button "+ Add" at bounding box center [387, 128] width 32 height 13
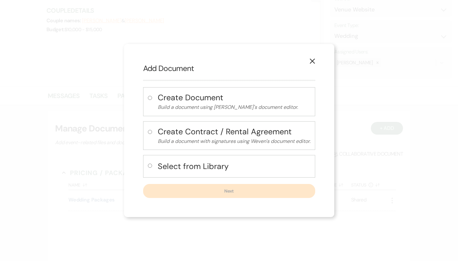
click at [189, 164] on h4 "Select from Library" at bounding box center [234, 166] width 153 height 11
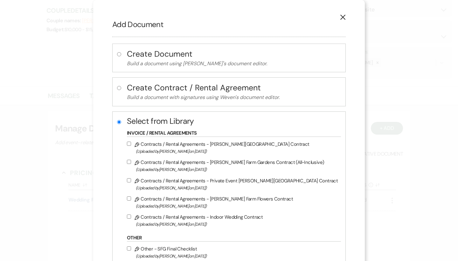
click at [196, 161] on label "Pencil Contracts / Rental Agreements - [PERSON_NAME] Farm Gardens Contract (All…" at bounding box center [232, 165] width 211 height 15
click at [131, 161] on input "Pencil Contracts / Rental Agreements - [PERSON_NAME] Farm Gardens Contract (All…" at bounding box center [129, 162] width 4 height 4
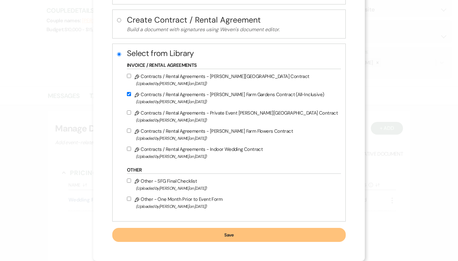
scroll to position [71, 0]
click at [188, 235] on button "Save" at bounding box center [229, 235] width 234 height 14
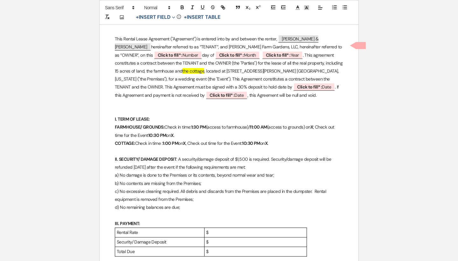
scroll to position [212, 0]
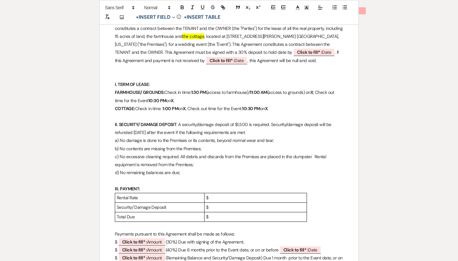
click at [225, 194] on p "$" at bounding box center [255, 198] width 99 height 8
click at [234, 203] on p "$" at bounding box center [255, 207] width 99 height 8
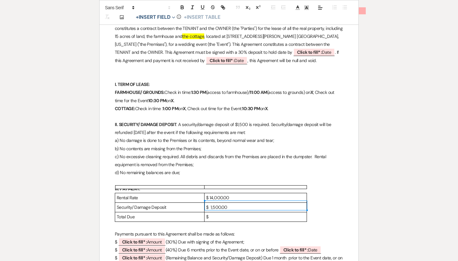
click at [210, 203] on p "$ 1,500.00" at bounding box center [255, 207] width 99 height 8
click at [217, 213] on p "$" at bounding box center [255, 217] width 99 height 8
click at [209, 213] on p "$ 15,500.00" at bounding box center [255, 217] width 99 height 8
drag, startPoint x: 168, startPoint y: 34, endPoint x: 140, endPoint y: 35, distance: 28.0
click at [140, 35] on p "This Rental Lease Agreement ("Agreement") is entered into by and between the re…" at bounding box center [229, 32] width 228 height 64
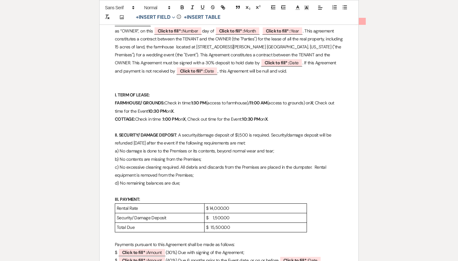
scroll to position [200, 0]
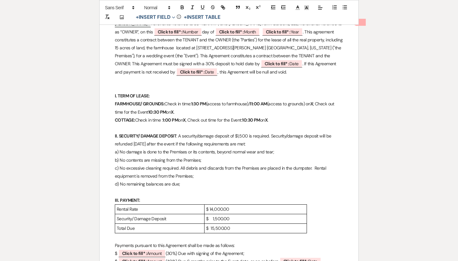
click at [338, 37] on p "This Rental Lease Agreement ("Agreement") is entered into by and between the re…" at bounding box center [229, 44] width 228 height 64
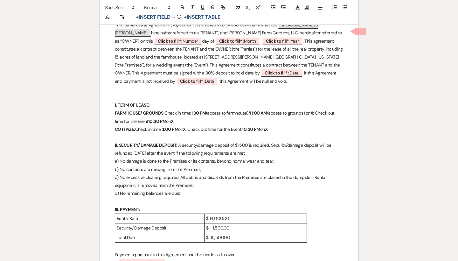
scroll to position [190, 0]
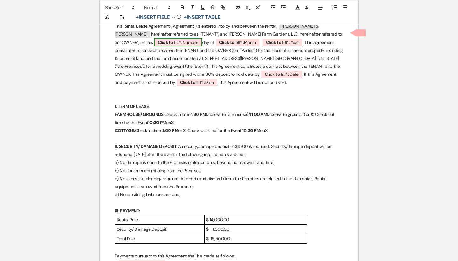
click at [202, 38] on span "Click to fill* : Number" at bounding box center [178, 42] width 48 height 8
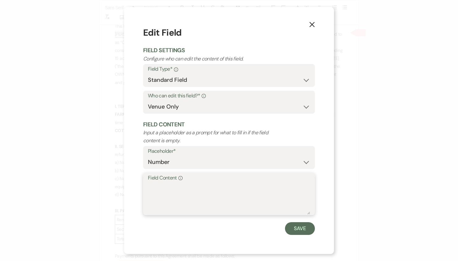
click at [169, 189] on textarea "Field Content Info" at bounding box center [229, 199] width 162 height 32
click at [296, 224] on button "Save" at bounding box center [300, 228] width 30 height 13
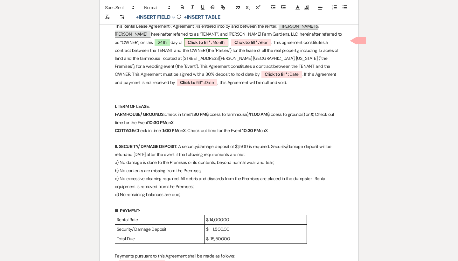
click at [184, 40] on span "Click to fill* : Month" at bounding box center [206, 42] width 45 height 8
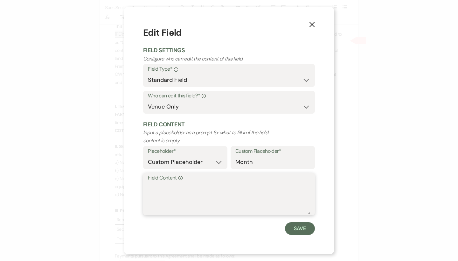
click at [162, 196] on textarea "Field Content Info" at bounding box center [229, 199] width 162 height 32
click at [288, 225] on button "Save" at bounding box center [300, 228] width 30 height 13
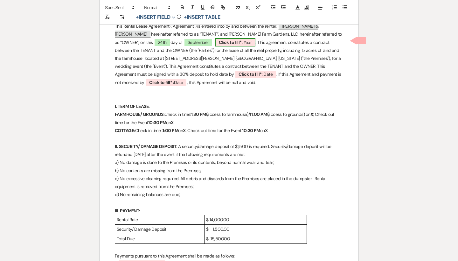
click at [219, 42] on b "Click to fill* :" at bounding box center [231, 42] width 25 height 6
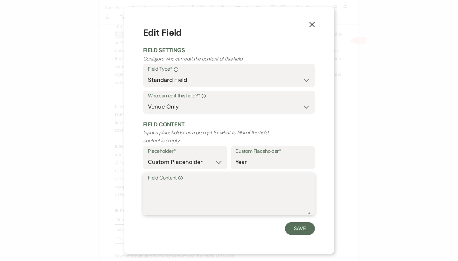
click at [171, 199] on textarea "Field Content Info" at bounding box center [229, 199] width 162 height 32
click at [289, 229] on button "Save" at bounding box center [300, 228] width 30 height 13
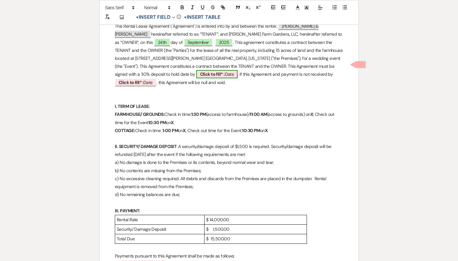
click at [225, 71] on b "Click to fill* :" at bounding box center [212, 74] width 25 height 6
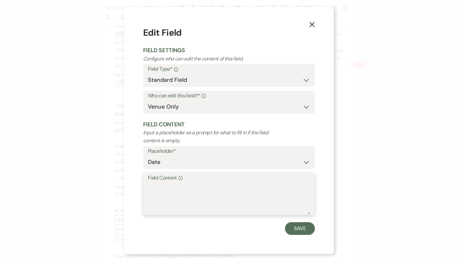
click at [196, 199] on textarea "Field Content Info" at bounding box center [229, 199] width 162 height 32
click at [302, 233] on button "Save" at bounding box center [300, 228] width 30 height 13
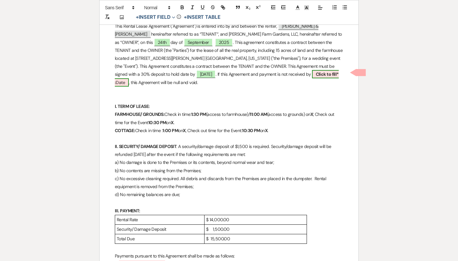
click at [246, 72] on span "Click to fill* : Date" at bounding box center [227, 78] width 224 height 16
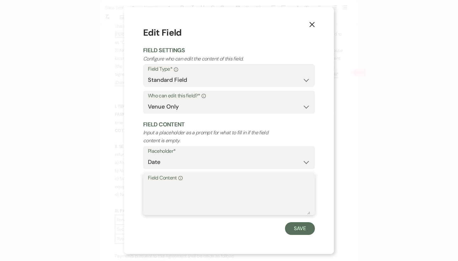
click at [176, 183] on textarea "Field Content Info" at bounding box center [229, 199] width 162 height 32
click at [294, 225] on button "Save" at bounding box center [300, 228] width 30 height 13
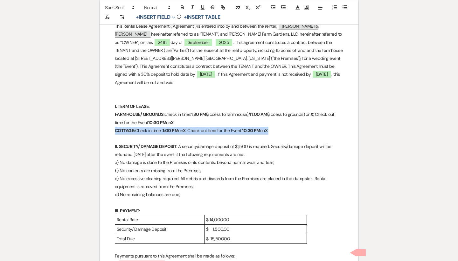
drag, startPoint x: 280, startPoint y: 120, endPoint x: 114, endPoint y: 120, distance: 165.7
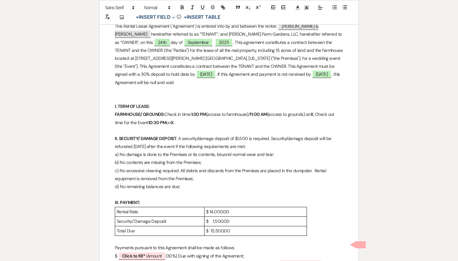
click at [254, 110] on p "FARMHOUSE/ GROUNDS: Check in time: 1:30 PM (access to farmhouse)/ 11:00 AM (acc…" at bounding box center [229, 118] width 228 height 16
click at [258, 111] on strong "11:00 AM" at bounding box center [258, 114] width 17 height 6
click at [310, 110] on p "FARMHOUSE/ GROUNDS: Check in time: 1:30 PM (access to farmhouse)/ 12:00 PM (acc…" at bounding box center [229, 118] width 228 height 16
click at [231, 110] on p "FARMHOUSE/ GROUNDS: Check in time: 1:30 PM (access to farmhouse)/ 12:00 PM (acc…" at bounding box center [229, 118] width 228 height 16
click at [318, 111] on strong at bounding box center [317, 114] width 1 height 6
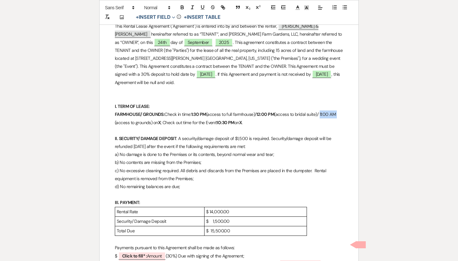
drag, startPoint x: 344, startPoint y: 104, endPoint x: 326, endPoint y: 104, distance: 18.1
click at [182, 6] on icon "button" at bounding box center [182, 7] width 2 height 2
click at [283, 127] on p at bounding box center [229, 131] width 228 height 8
click at [167, 120] on strong "X" at bounding box center [166, 123] width 3 height 6
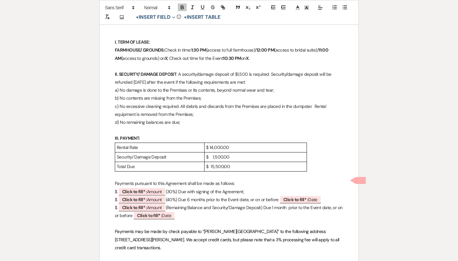
scroll to position [154, 0]
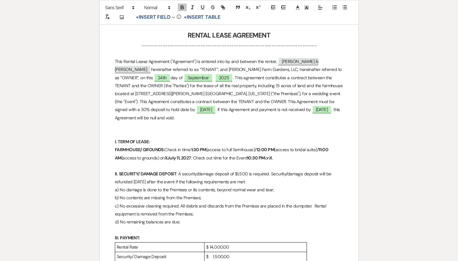
click at [170, 155] on strong "XJuly 11, 2027" at bounding box center [178, 158] width 26 height 6
click at [259, 155] on strong "X" at bounding box center [257, 158] width 3 height 6
click at [286, 155] on strong "XJuly 11, 20027" at bounding box center [271, 158] width 30 height 6
click at [276, 155] on strong "XJuly 11, 2027" at bounding box center [269, 158] width 26 height 6
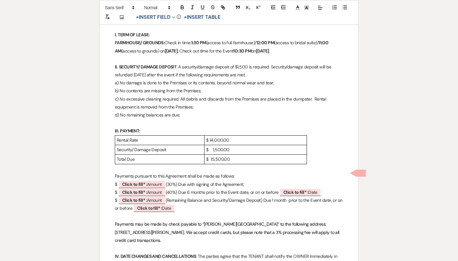
scroll to position [264, 0]
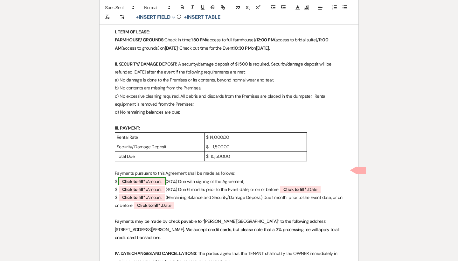
click at [144, 178] on b "Click to fill* :" at bounding box center [134, 181] width 25 height 6
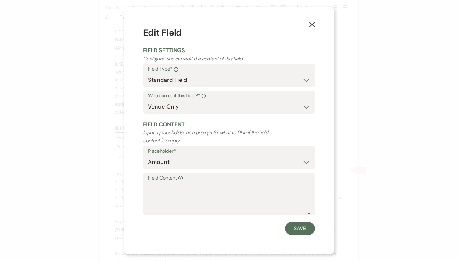
click at [157, 181] on label "Field Content Info" at bounding box center [229, 177] width 162 height 9
click at [157, 183] on textarea "Field Content Info" at bounding box center [229, 199] width 162 height 32
click at [295, 224] on button "Save" at bounding box center [300, 228] width 30 height 13
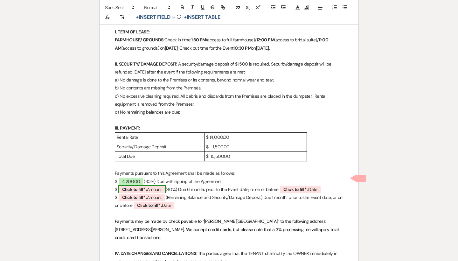
click at [163, 185] on span "Click to fill* : Amount" at bounding box center [141, 189] width 47 height 8
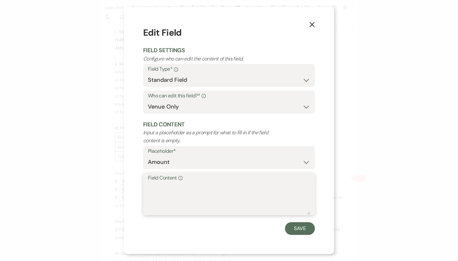
click at [173, 185] on textarea "Field Content Info" at bounding box center [229, 199] width 162 height 32
click at [297, 225] on button "Save" at bounding box center [300, 228] width 30 height 13
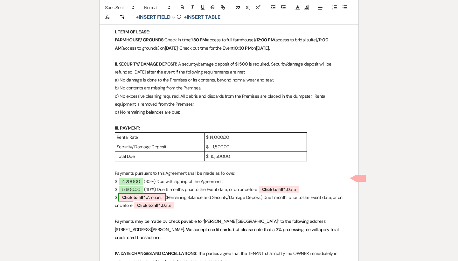
click at [156, 193] on span "Click to fill* : Amount" at bounding box center [141, 197] width 47 height 8
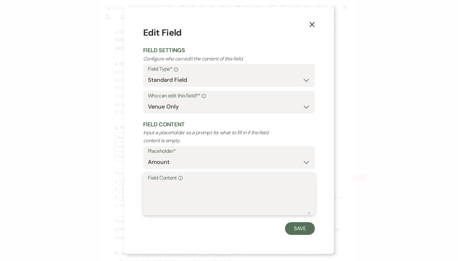
click at [167, 190] on textarea "Field Content Info" at bounding box center [229, 199] width 162 height 32
click at [308, 230] on button "Save" at bounding box center [300, 228] width 30 height 13
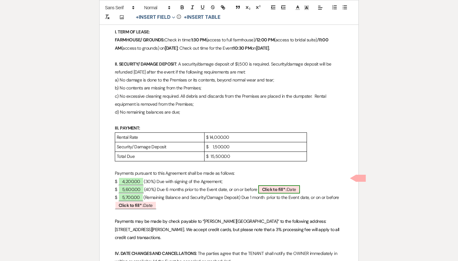
click at [276, 186] on b "Click to fill* :" at bounding box center [274, 189] width 25 height 6
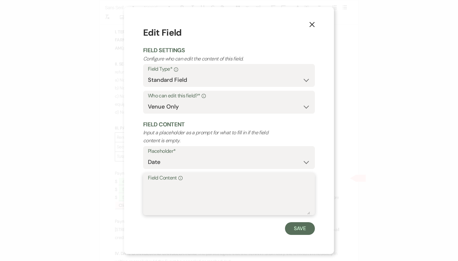
click at [227, 193] on textarea "Field Content Info" at bounding box center [229, 199] width 162 height 32
click at [286, 227] on button "Save" at bounding box center [300, 228] width 30 height 13
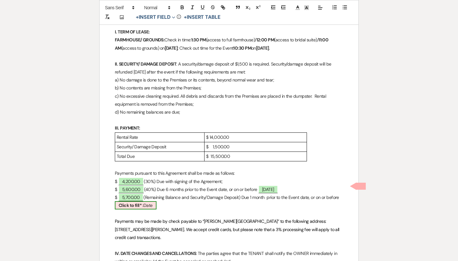
click at [150, 201] on span "Click to fill* : Date" at bounding box center [136, 205] width 42 height 8
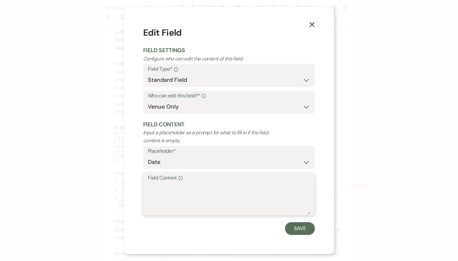
click at [166, 185] on textarea "Field Content Info" at bounding box center [229, 199] width 162 height 32
click at [294, 226] on button "Save" at bounding box center [300, 228] width 30 height 13
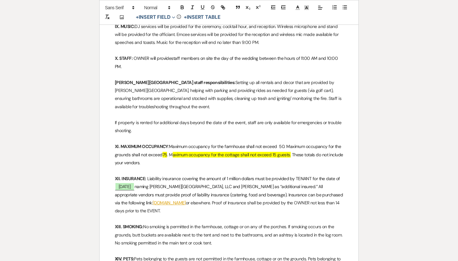
scroll to position [980, 0]
drag, startPoint x: 291, startPoint y: 120, endPoint x: 182, endPoint y: 118, distance: 109.1
click at [182, 142] on p "XI. MAXIMUM OCCUPANCY : Maximum occupancy for the farmhouse shall not exceed 50…" at bounding box center [229, 154] width 228 height 24
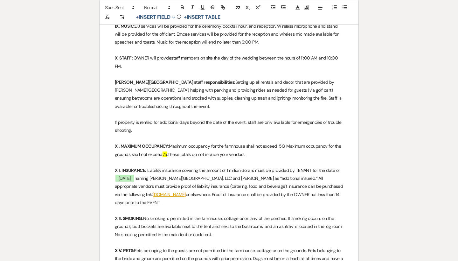
drag, startPoint x: 170, startPoint y: 123, endPoint x: 162, endPoint y: 122, distance: 8.0
click at [162, 142] on p "XI. MAXIMUM OCCUPANCY : Maximum occupancy for the farmhouse shall not exceed 50…" at bounding box center [229, 150] width 228 height 16
click at [306, 7] on polyline at bounding box center [307, 7] width 2 height 3
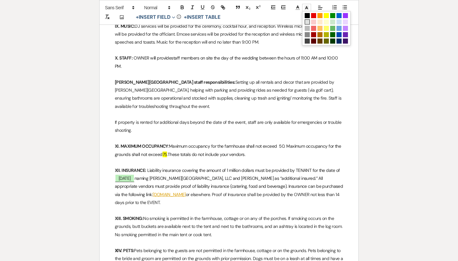
click at [307, 21] on span at bounding box center [307, 21] width 5 height 5
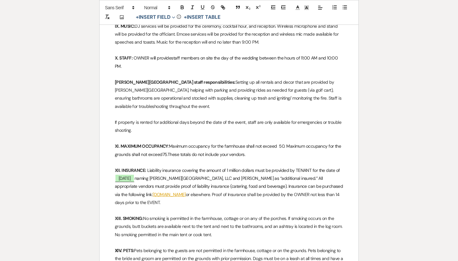
click at [241, 134] on p at bounding box center [229, 138] width 228 height 8
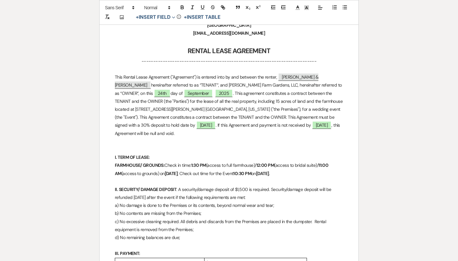
scroll to position [131, 0]
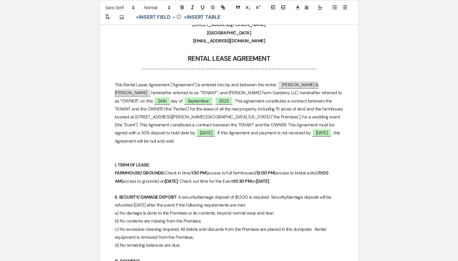
click at [117, 91] on p "This Rental Lease Agreement ("Agreement") is entered into by and between the re…" at bounding box center [229, 113] width 228 height 64
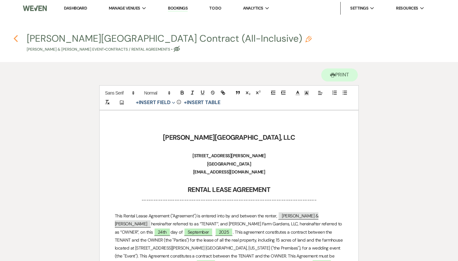
scroll to position [0, 0]
click at [15, 38] on use "button" at bounding box center [16, 38] width 4 height 7
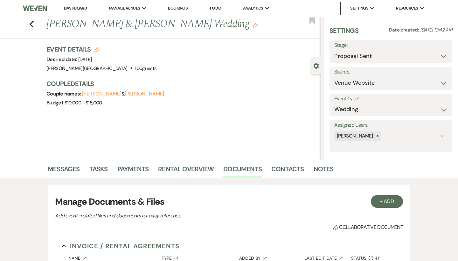
scroll to position [73, 0]
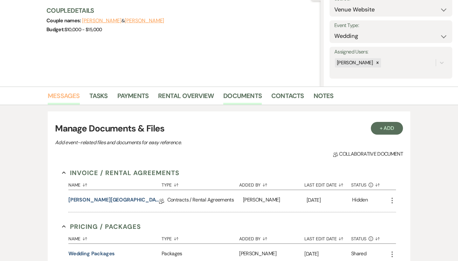
click at [72, 101] on link "Messages" at bounding box center [64, 98] width 32 height 14
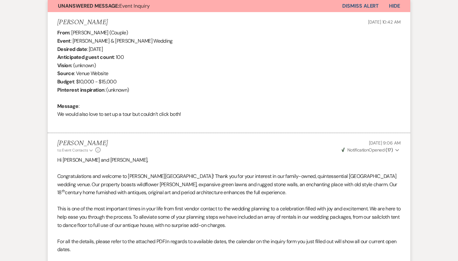
scroll to position [209, 0]
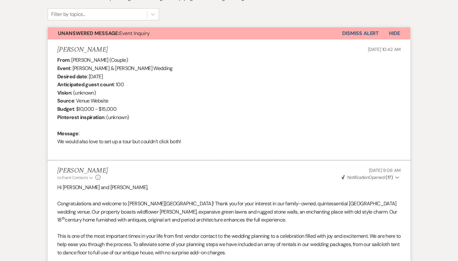
click at [357, 32] on button "Dismiss Alert" at bounding box center [360, 33] width 37 height 12
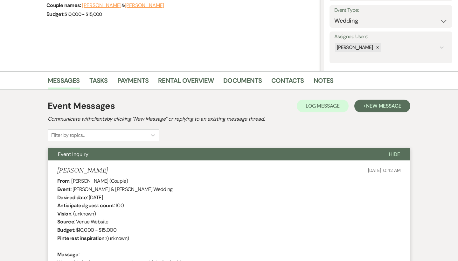
scroll to position [52, 0]
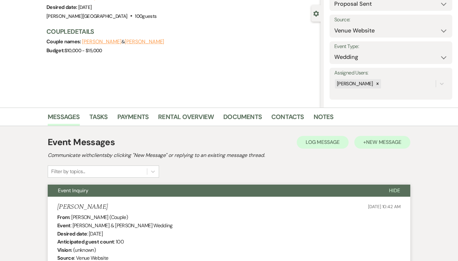
click at [377, 144] on span "New Message" at bounding box center [383, 142] width 35 height 7
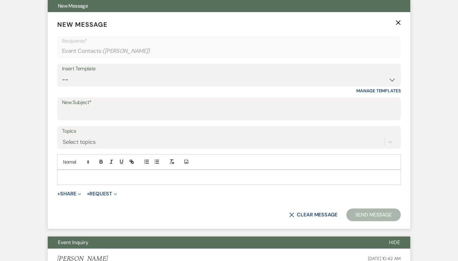
scroll to position [256, 0]
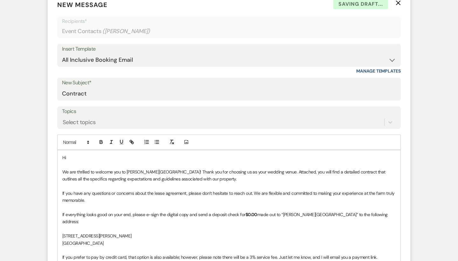
click at [250, 212] on strong "$0.00" at bounding box center [252, 215] width 12 height 6
click at [103, 158] on p "Hi" at bounding box center [228, 157] width 333 height 7
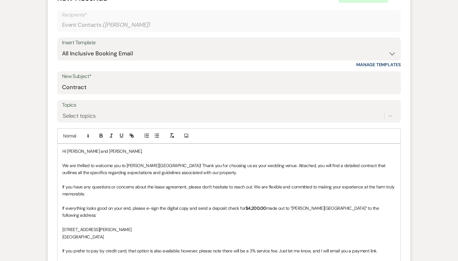
scroll to position [263, 0]
drag, startPoint x: 126, startPoint y: 163, endPoint x: 95, endPoint y: 161, distance: 31.6
click at [95, 161] on p "We are thrilled to welcome you to [PERSON_NAME][GEOGRAPHIC_DATA]! Thank you for…" at bounding box center [228, 168] width 333 height 14
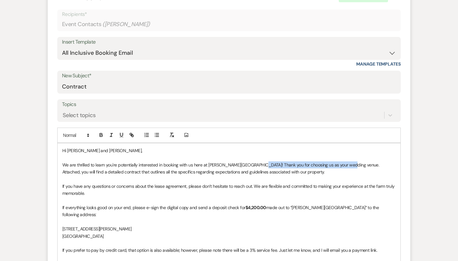
drag, startPoint x: 344, startPoint y: 165, endPoint x: 258, endPoint y: 163, distance: 85.9
click at [258, 163] on p "We are thrilled to learn you're potentially interested in booking with us here …" at bounding box center [228, 168] width 333 height 14
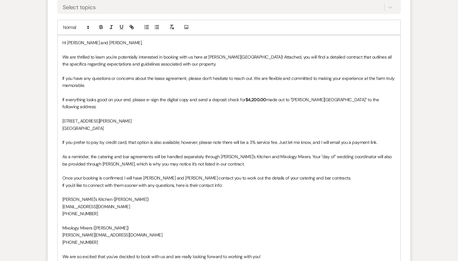
scroll to position [375, 0]
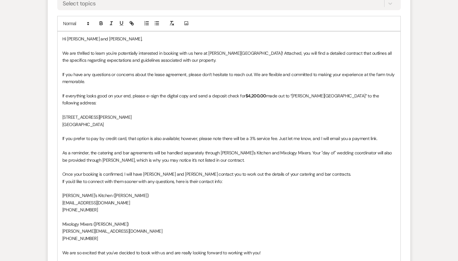
click at [216, 149] on p "As a reminder, the catering and bar agreements will be handled separately throu…" at bounding box center [228, 156] width 333 height 14
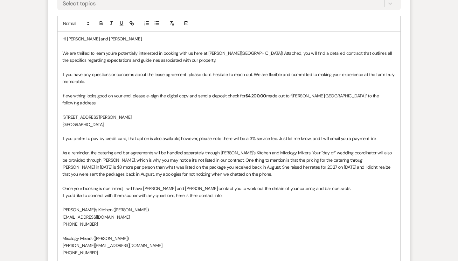
click at [310, 150] on p "As a reminder, the catering and bar agreements will be handled separately throu…" at bounding box center [228, 163] width 333 height 29
click at [312, 150] on p "As a reminder, the catering and bar agreements will be handled separately throu…" at bounding box center [228, 163] width 333 height 29
click at [313, 149] on p "As a reminder, the catering and bar agreements will be handled separately throu…" at bounding box center [228, 163] width 333 height 29
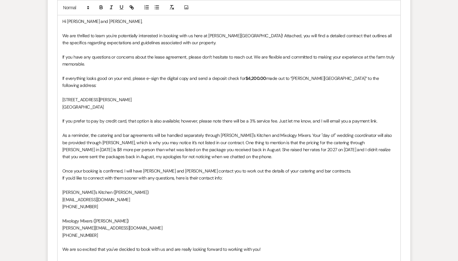
scroll to position [398, 0]
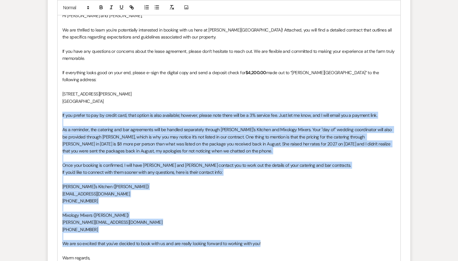
drag, startPoint x: 266, startPoint y: 230, endPoint x: 60, endPoint y: 106, distance: 240.4
click at [60, 106] on div "Hi [PERSON_NAME] and [PERSON_NAME], We are thrilled to learn you're potentially…" at bounding box center [229, 140] width 343 height 264
click at [71, 119] on p at bounding box center [228, 122] width 333 height 7
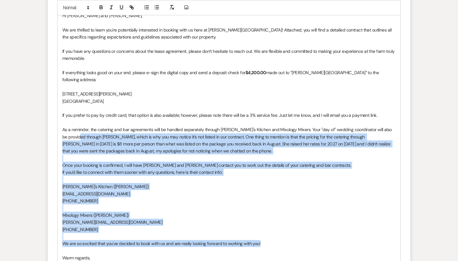
drag, startPoint x: 266, startPoint y: 231, endPoint x: 72, endPoint y: 122, distance: 222.6
click at [72, 122] on div "Hi [PERSON_NAME] and [PERSON_NAME], We are thrilled to learn you're potentially…" at bounding box center [229, 140] width 343 height 264
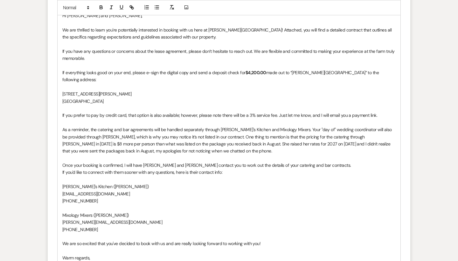
click at [122, 134] on p "As a reminder, the catering and bar agreements will be handled separately throu…" at bounding box center [228, 140] width 333 height 29
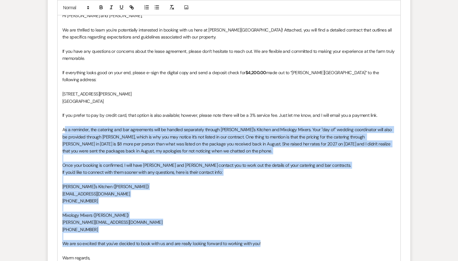
drag, startPoint x: 263, startPoint y: 232, endPoint x: 66, endPoint y: 121, distance: 226.2
click at [66, 121] on div "Hi [PERSON_NAME] and [PERSON_NAME], We are thrilled to learn you're potentially…" at bounding box center [229, 140] width 343 height 264
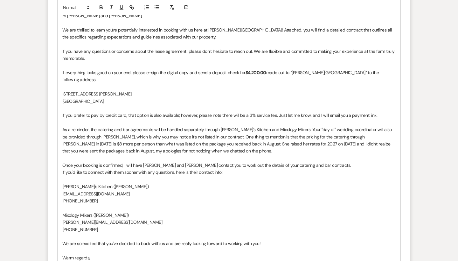
click at [113, 132] on p "As a reminder, the catering and bar agreements will be handled separately throu…" at bounding box center [228, 140] width 333 height 29
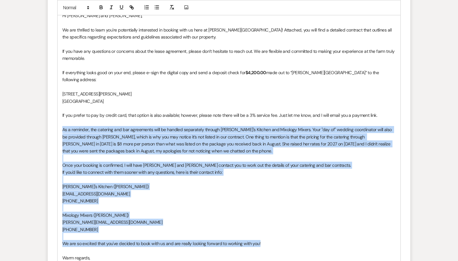
drag, startPoint x: 263, startPoint y: 231, endPoint x: 58, endPoint y: 120, distance: 234.0
click at [58, 120] on div "Hi [PERSON_NAME] and [PERSON_NAME], We are thrilled to learn you're potentially…" at bounding box center [229, 140] width 343 height 264
copy div "Lo i dolorsit, ame consecte adi eli seddoeiusm temp in utlabor etdolorema aliqu…"
click at [133, 130] on p "As a reminder, the catering and bar agreements will be handled separately throu…" at bounding box center [228, 140] width 333 height 29
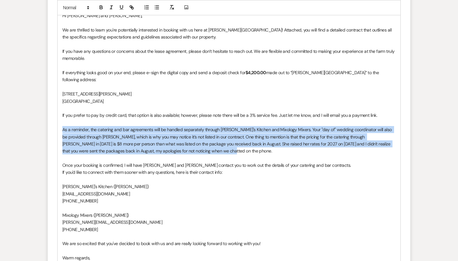
drag, startPoint x: 187, startPoint y: 140, endPoint x: 60, endPoint y: 119, distance: 128.0
click at [60, 119] on div "Hi [PERSON_NAME] and [PERSON_NAME], We are thrilled to learn you're potentially…" at bounding box center [229, 140] width 343 height 264
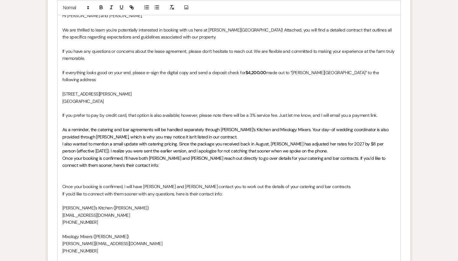
click at [188, 126] on p "As a reminder, the catering and bar agreements will be handled separately throu…" at bounding box center [228, 133] width 333 height 14
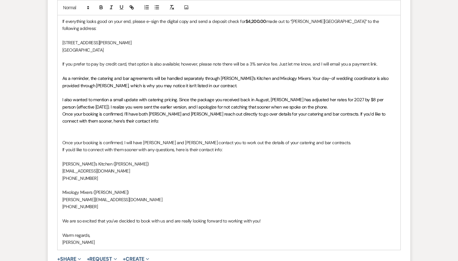
scroll to position [450, 0]
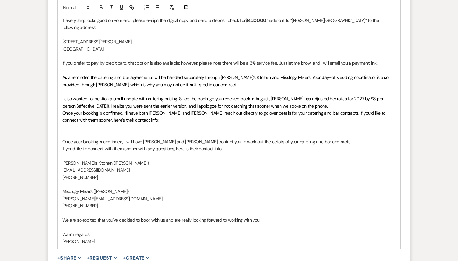
click at [312, 95] on p "I also wanted to mention a small update with catering pricing. Since the packag…" at bounding box center [228, 102] width 333 height 14
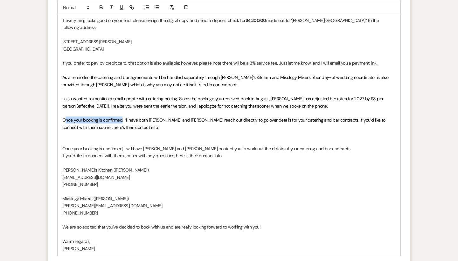
drag, startPoint x: 122, startPoint y: 108, endPoint x: 65, endPoint y: 108, distance: 57.9
click at [65, 117] on span "Once your booking is confirmed, I’ll have both [PERSON_NAME] and [PERSON_NAME] …" at bounding box center [224, 123] width 324 height 13
click at [86, 117] on span "If you decide to move forward with officially booking, I’ll have both [PERSON_N…" at bounding box center [220, 123] width 316 height 13
click at [109, 131] on p at bounding box center [228, 134] width 333 height 7
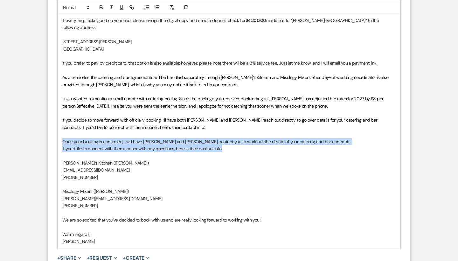
drag, startPoint x: 229, startPoint y: 138, endPoint x: 52, endPoint y: 130, distance: 177.4
click at [52, 130] on form "New Message X Saving draft... Recipients* Event Contacts ( [PERSON_NAME] ) Inse…" at bounding box center [229, 45] width 363 height 495
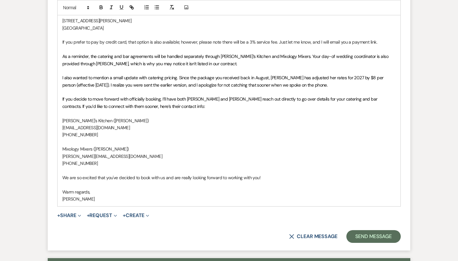
scroll to position [475, 0]
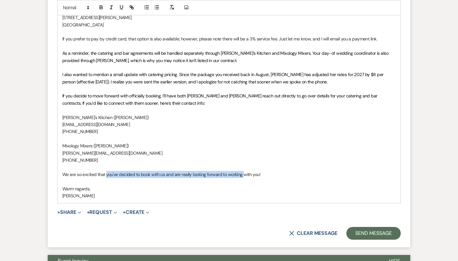
drag, startPoint x: 242, startPoint y: 162, endPoint x: 107, endPoint y: 161, distance: 135.5
click at [107, 171] on p "We are so excited that you've decided to book with us and are really looking fo…" at bounding box center [228, 174] width 333 height 7
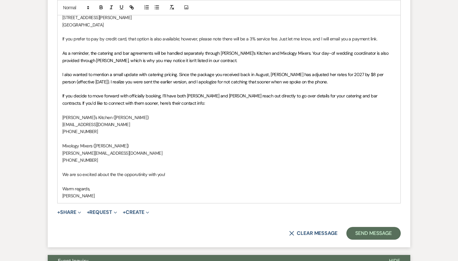
click at [131, 171] on p "We are so excited about the the opporutinity with you!" at bounding box center [228, 174] width 333 height 7
click at [137, 171] on p "We are so excited about the the opporutinity with you!" at bounding box center [228, 174] width 333 height 7
copy p "opporutinity"
click at [142, 171] on p "We are so excited about the the opporutinity with you!" at bounding box center [228, 174] width 333 height 7
click at [139, 171] on p "We are so excited about the the opporutinity with you!" at bounding box center [228, 174] width 333 height 7
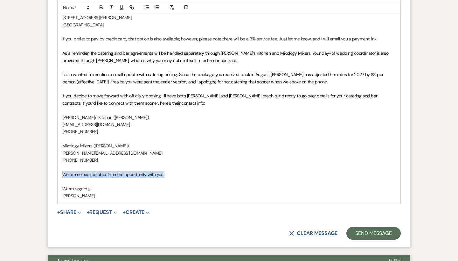
drag, startPoint x: 169, startPoint y: 160, endPoint x: 62, endPoint y: 161, distance: 107.5
click at [62, 161] on div "Hi [PERSON_NAME] and [PERSON_NAME], We are thrilled to learn you're potentially…" at bounding box center [229, 67] width 343 height 271
copy p "We are so excited about the the opportunity with you!"
click at [133, 171] on p "We are so excited about the the opportunity with you!" at bounding box center [228, 174] width 333 height 7
click at [81, 171] on p "We are so excited about the the opportunity with you!" at bounding box center [228, 174] width 333 height 7
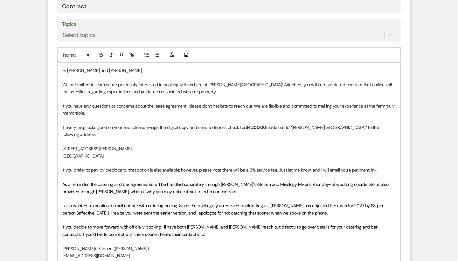
scroll to position [344, 0]
click at [249, 81] on p "We are thrilled to learn you're potentially interested in booking with us here …" at bounding box center [228, 87] width 333 height 14
click at [67, 81] on p "We are thrilled to learn you're potentially interested in booking with us here …" at bounding box center [228, 87] width 333 height 14
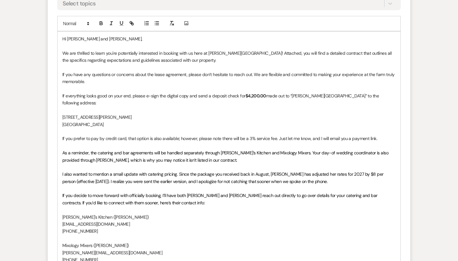
scroll to position [375, 0]
click at [132, 94] on p "If everything looks good on your end, please e-sign the digital copy and send a…" at bounding box center [228, 99] width 333 height 14
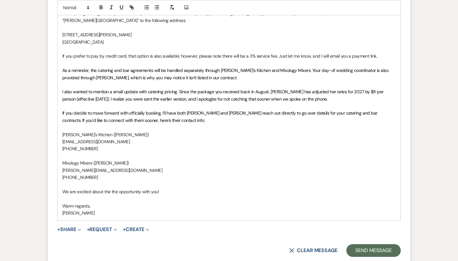
scroll to position [448, 0]
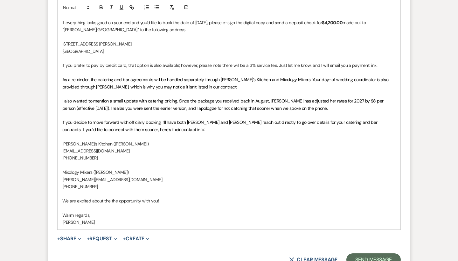
click at [106, 105] on span "I also wanted to mention a small update with catering pricing. Since the packag…" at bounding box center [223, 104] width 322 height 13
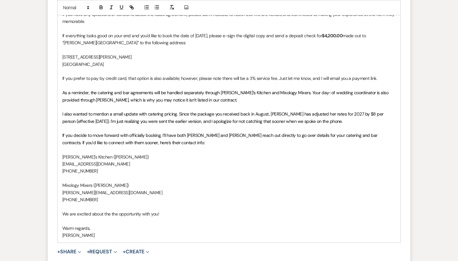
scroll to position [435, 0]
click at [111, 137] on span "If you decide to move forward with officially booking, I’ll have both [PERSON_N…" at bounding box center [220, 139] width 316 height 13
click at [112, 141] on span "If you decide to move forward with officially booking, I’ll have both [PERSON_N…" at bounding box center [220, 139] width 316 height 13
click at [115, 138] on span "If you decide to move forward with officially booking, I’ll have both [PERSON_N…" at bounding box center [220, 139] width 316 height 13
click at [112, 137] on span "If you decide to move forward with officially booking, I’ll have both [PERSON_N…" at bounding box center [220, 139] width 316 height 13
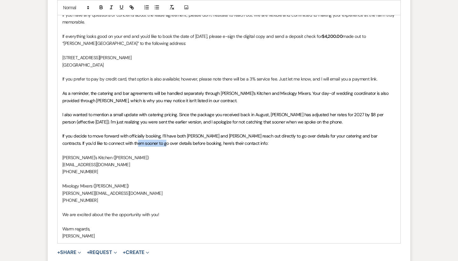
drag, startPoint x: 146, startPoint y: 139, endPoint x: 121, endPoint y: 139, distance: 24.8
click at [121, 139] on span "If you decide to move forward with officially booking, I’ll have both [PERSON_N…" at bounding box center [220, 139] width 316 height 13
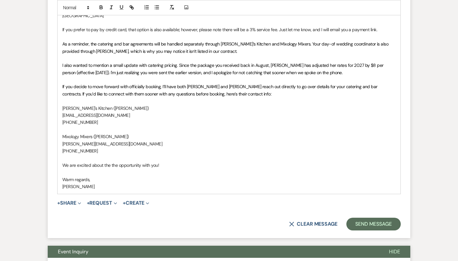
scroll to position [486, 0]
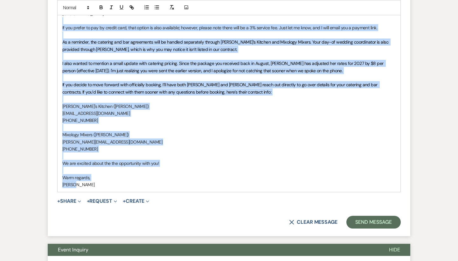
drag, startPoint x: 83, startPoint y: 180, endPoint x: 65, endPoint y: 20, distance: 160.4
click at [65, 20] on div "Hi [PERSON_NAME] and [PERSON_NAME], We are thrilled to learn you're potentially…" at bounding box center [229, 56] width 343 height 271
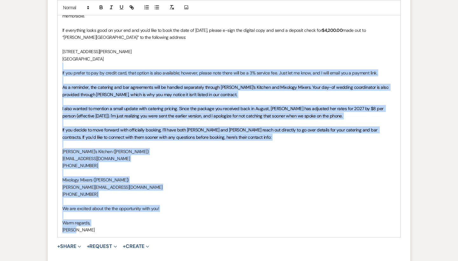
scroll to position [438, 0]
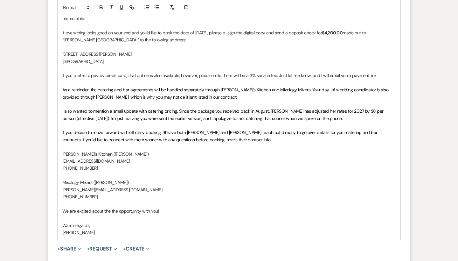
click at [114, 157] on p "[EMAIL_ADDRESS][DOMAIN_NAME]" at bounding box center [228, 160] width 333 height 7
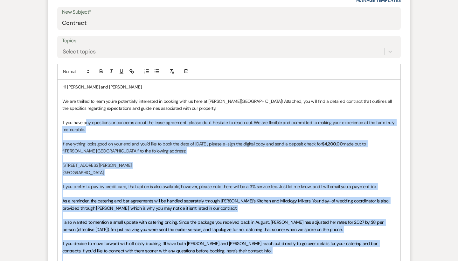
scroll to position [320, 0]
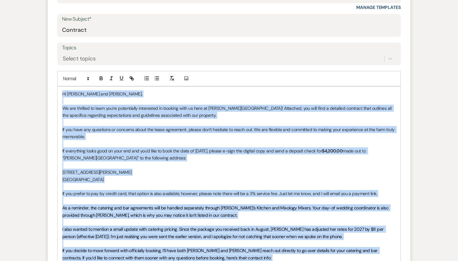
drag, startPoint x: 86, startPoint y: 226, endPoint x: 59, endPoint y: 94, distance: 133.9
click at [59, 94] on div "Hi [PERSON_NAME] and [PERSON_NAME], We are thrilled to learn you're potentially…" at bounding box center [229, 222] width 343 height 271
copy div "Lo Ipsu dol Sitame, Co adi elitsedd ei tempo inc'ut laboreetdol magnaaliqu en a…"
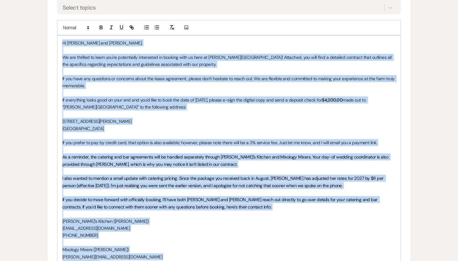
scroll to position [583, 0]
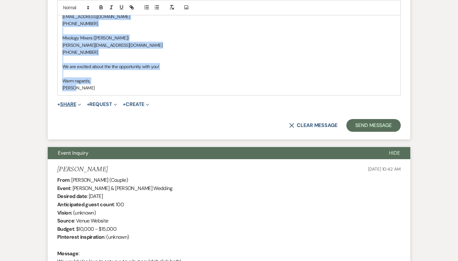
click at [72, 102] on button "+ Share Expand" at bounding box center [69, 104] width 24 height 5
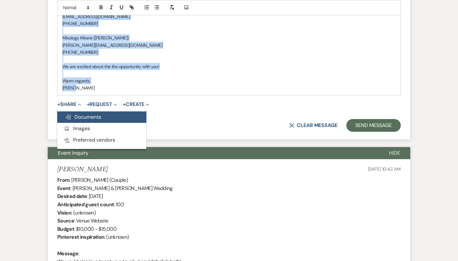
click at [74, 114] on span "Doc Upload Documents" at bounding box center [83, 117] width 36 height 7
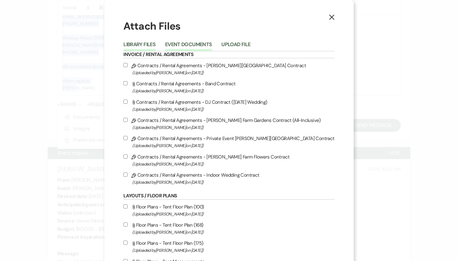
click at [202, 43] on button "Event Documents" at bounding box center [188, 46] width 47 height 9
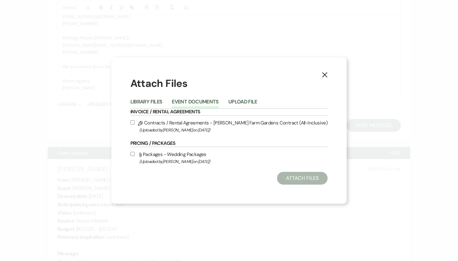
click at [171, 124] on label "Pencil Contracts / Rental Agreements - [PERSON_NAME] Farm Gardens Contract (All…" at bounding box center [229, 126] width 198 height 15
click at [135, 124] on input "Pencil Contracts / Rental Agreements - [PERSON_NAME] Farm Gardens Contract (All…" at bounding box center [132, 122] width 4 height 4
click at [303, 181] on button "Attach Files" at bounding box center [302, 178] width 51 height 13
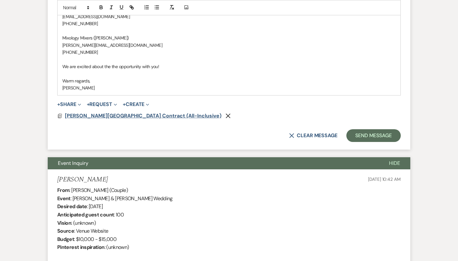
click at [138, 113] on span "[PERSON_NAME][GEOGRAPHIC_DATA] Contract (All-Inclusive)" at bounding box center [143, 115] width 157 height 7
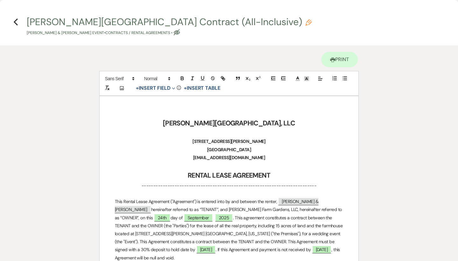
scroll to position [0, 0]
click at [16, 21] on use "button" at bounding box center [16, 21] width 4 height 7
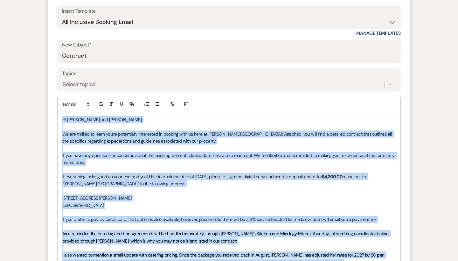
scroll to position [281, 0]
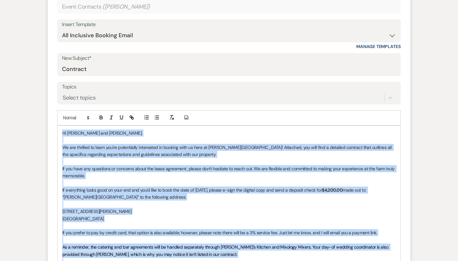
drag, startPoint x: 82, startPoint y: 229, endPoint x: 59, endPoint y: 127, distance: 104.8
click at [59, 127] on div "Hi [PERSON_NAME] and [PERSON_NAME], We are thrilled to learn you're potentially…" at bounding box center [229, 261] width 343 height 271
copy div "Lo Ipsu dol Sitame, Co adi elitsedd ei tempo inc'ut laboreetdol magnaaliqu en a…"
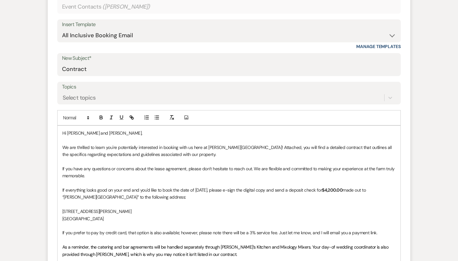
click at [153, 141] on p at bounding box center [228, 139] width 333 height 7
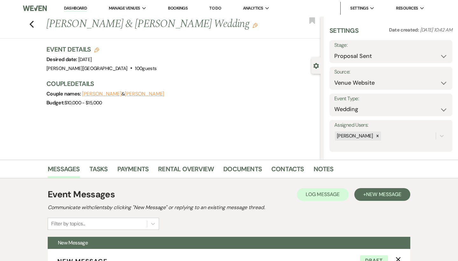
scroll to position [0, 0]
click at [251, 168] on link "Documents" at bounding box center [242, 171] width 38 height 14
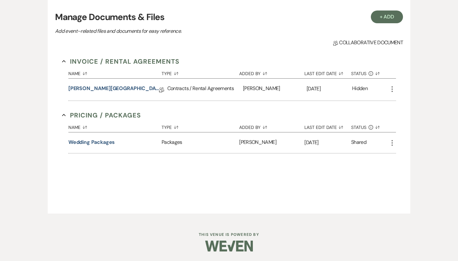
scroll to position [184, 0]
click at [127, 89] on link "[PERSON_NAME][GEOGRAPHIC_DATA] Contract (All-Inclusive)" at bounding box center [113, 90] width 91 height 10
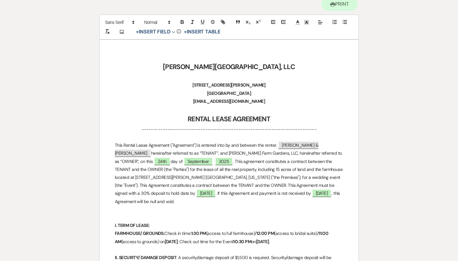
scroll to position [23, 0]
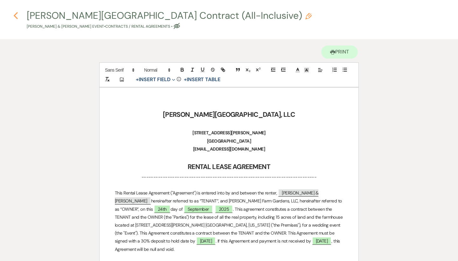
click at [17, 14] on icon "Previous" at bounding box center [15, 16] width 5 height 8
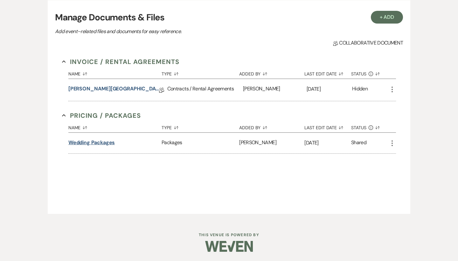
click at [107, 140] on button "Wedding Packages" at bounding box center [91, 143] width 47 height 8
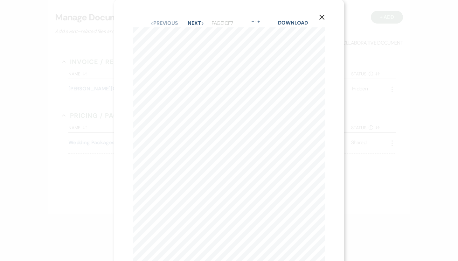
click at [189, 17] on div "X Previous Previous Next Next Page 1 of 7 - Zoom + Download 1 Wedding Packages …" at bounding box center [229, 151] width 230 height 303
click at [190, 21] on button "Next Next" at bounding box center [196, 23] width 17 height 5
click at [190, 21] on button "Next Next" at bounding box center [195, 23] width 17 height 5
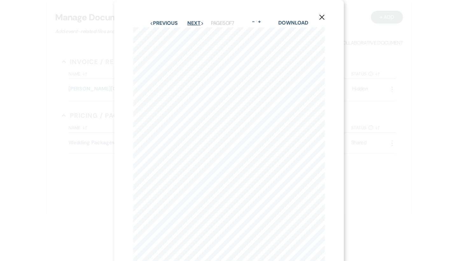
click at [190, 21] on button "Next Next" at bounding box center [195, 23] width 17 height 5
click at [322, 18] on icon "X" at bounding box center [322, 17] width 6 height 6
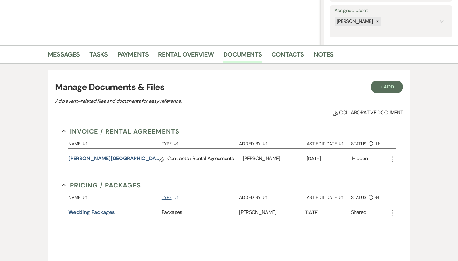
scroll to position [8, 0]
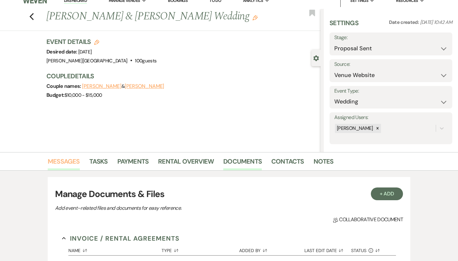
click at [67, 163] on link "Messages" at bounding box center [64, 163] width 32 height 14
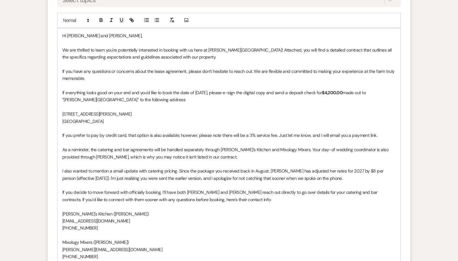
scroll to position [417, 0]
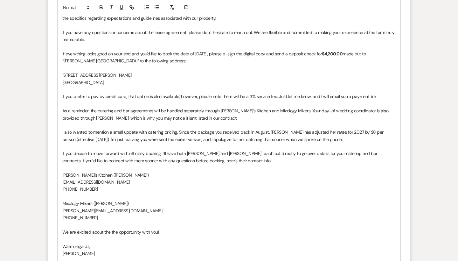
click at [123, 129] on p "I also wanted to mention a small update with catering pricing. Since the packag…" at bounding box center [228, 136] width 333 height 14
click at [135, 132] on p "I also wanted to mention a update with catering pricing. Since the package you …" at bounding box center [228, 136] width 333 height 14
click at [165, 129] on p "I also wanted to mention a update with catering pricing. Since the package you …" at bounding box center [228, 136] width 333 height 14
drag, startPoint x: 359, startPoint y: 129, endPoint x: 335, endPoint y: 128, distance: 23.9
click at [335, 129] on p "I also wanted to mention a update with catering pricing. Since the package you …" at bounding box center [228, 136] width 333 height 14
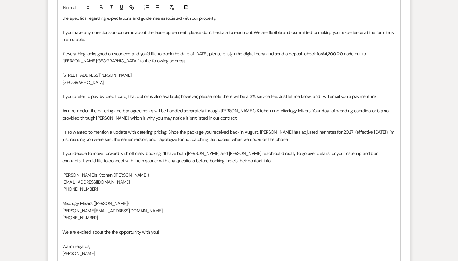
click at [287, 135] on p "I also wanted to mention a update with catering pricing. Since the package you …" at bounding box center [228, 136] width 333 height 14
click at [316, 134] on p "I also wanted to mention a update with catering pricing. Since the package you …" at bounding box center [228, 136] width 333 height 14
click at [381, 136] on p "I also wanted to mention a update with catering pricing. Since the package you …" at bounding box center [228, 136] width 333 height 14
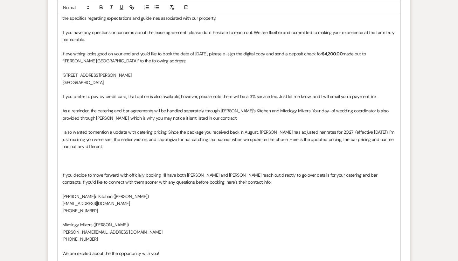
click at [71, 157] on p at bounding box center [228, 160] width 333 height 7
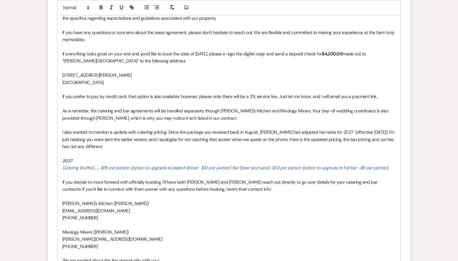
click at [231, 165] on em "Catering (buffet)....... $115 per person {option to upgrade to plated dinner- $…" at bounding box center [225, 168] width 326 height 6
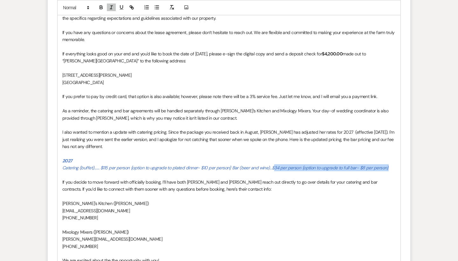
drag, startPoint x: 389, startPoint y: 162, endPoint x: 272, endPoint y: 163, distance: 117.7
click at [272, 164] on p "Catering (buffet)....... $115 per person {option to upgrade to plated dinner- $…" at bounding box center [228, 167] width 333 height 7
click at [392, 136] on p "I also wanted to mention a update with catering pricing. Since the package you …" at bounding box center [228, 139] width 333 height 21
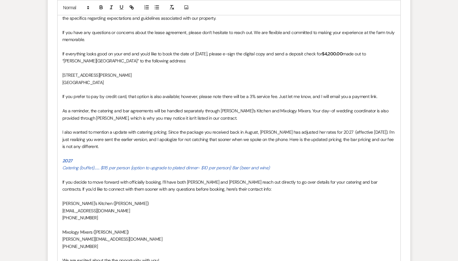
click at [301, 134] on p "I also wanted to mention a update with catering pricing. Since the package you …" at bounding box center [228, 139] width 333 height 21
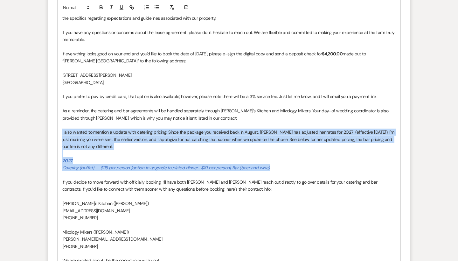
drag, startPoint x: 277, startPoint y: 162, endPoint x: 60, endPoint y: 129, distance: 219.5
click at [60, 129] on div "Hi [PERSON_NAME] and [PERSON_NAME], We are thrilled to learn you're potentially…" at bounding box center [229, 140] width 343 height 300
copy div "I also wanted to mention a update with catering pricing. Since the package you …"
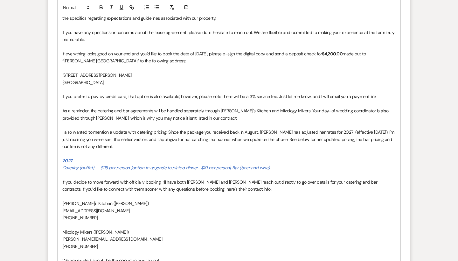
click at [129, 133] on p "I also wanted to mention a update with catering pricing. Since the package you …" at bounding box center [228, 139] width 333 height 21
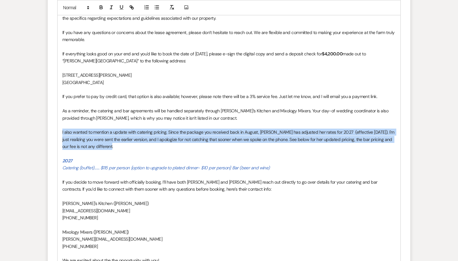
drag, startPoint x: 108, startPoint y: 142, endPoint x: 63, endPoint y: 127, distance: 47.5
click at [63, 129] on p "I also wanted to mention a update with catering pricing. Since the package you …" at bounding box center [228, 139] width 333 height 21
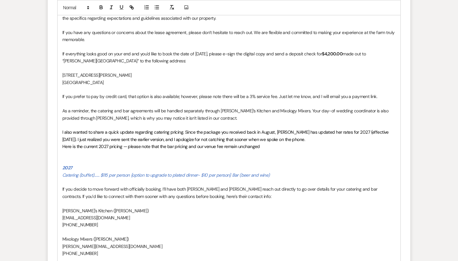
click at [118, 129] on span "I also wanted to share a quick update regarding catering pricing. Since the pac…" at bounding box center [225, 135] width 327 height 13
click at [79, 157] on p at bounding box center [228, 160] width 333 height 7
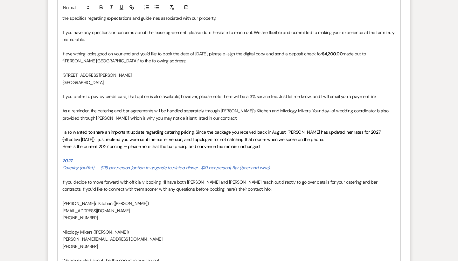
click at [279, 165] on p "Catering (buffet)....... $115 per person {option to upgrade to plated dinner- $…" at bounding box center [228, 167] width 333 height 7
click at [215, 143] on span "Here is the current 2027 pricing — please note that the bar pricing and our ven…" at bounding box center [161, 146] width 198 height 6
click at [256, 143] on p "Here is the current 2027 pricing — please note that the bar pricing and our fee…" at bounding box center [228, 146] width 333 height 7
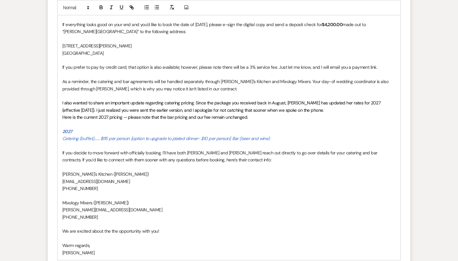
scroll to position [406, 0]
